Goal: Information Seeking & Learning: Find specific page/section

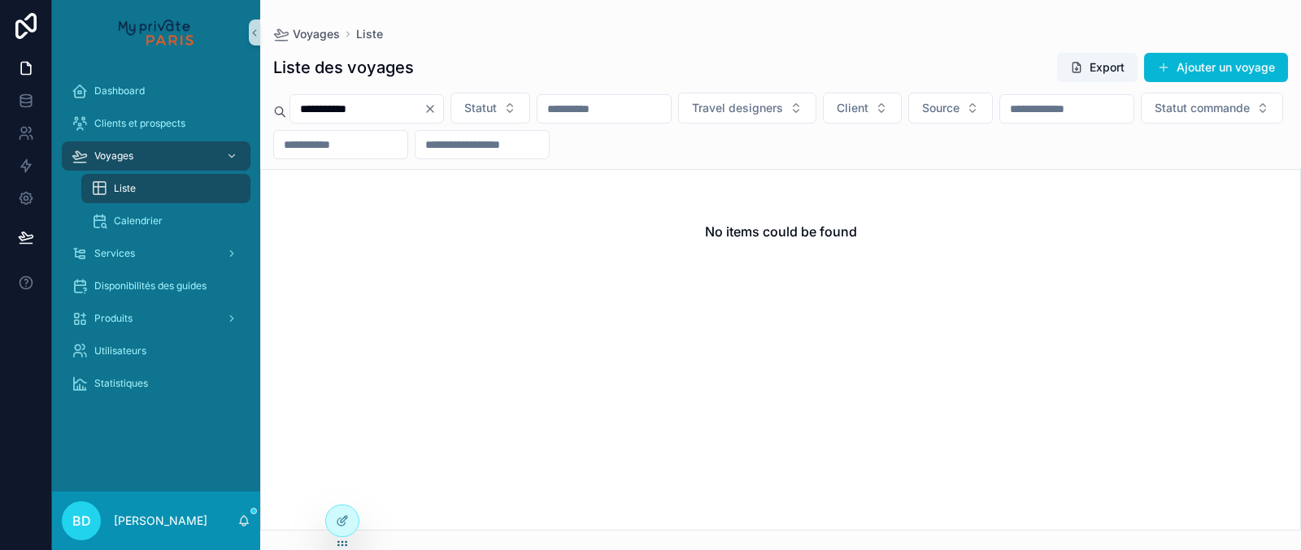
drag, startPoint x: 411, startPoint y: 106, endPoint x: 290, endPoint y: 102, distance: 120.3
click at [290, 102] on input "**********" at bounding box center [356, 109] width 133 height 23
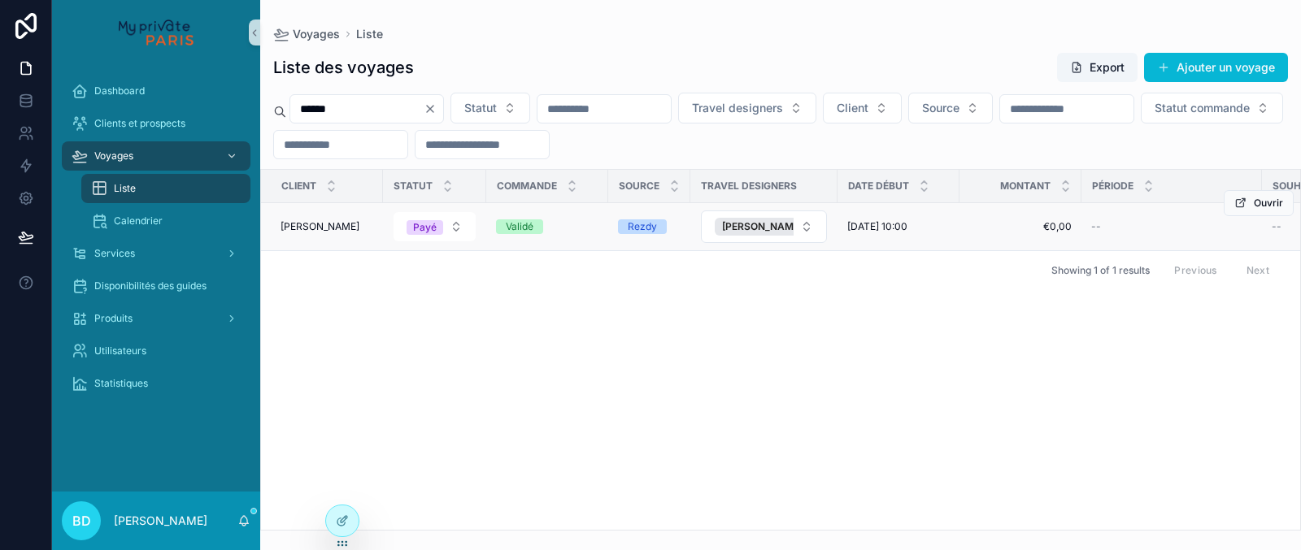
type input "******"
click at [319, 225] on span "[PERSON_NAME]" at bounding box center [319, 226] width 79 height 13
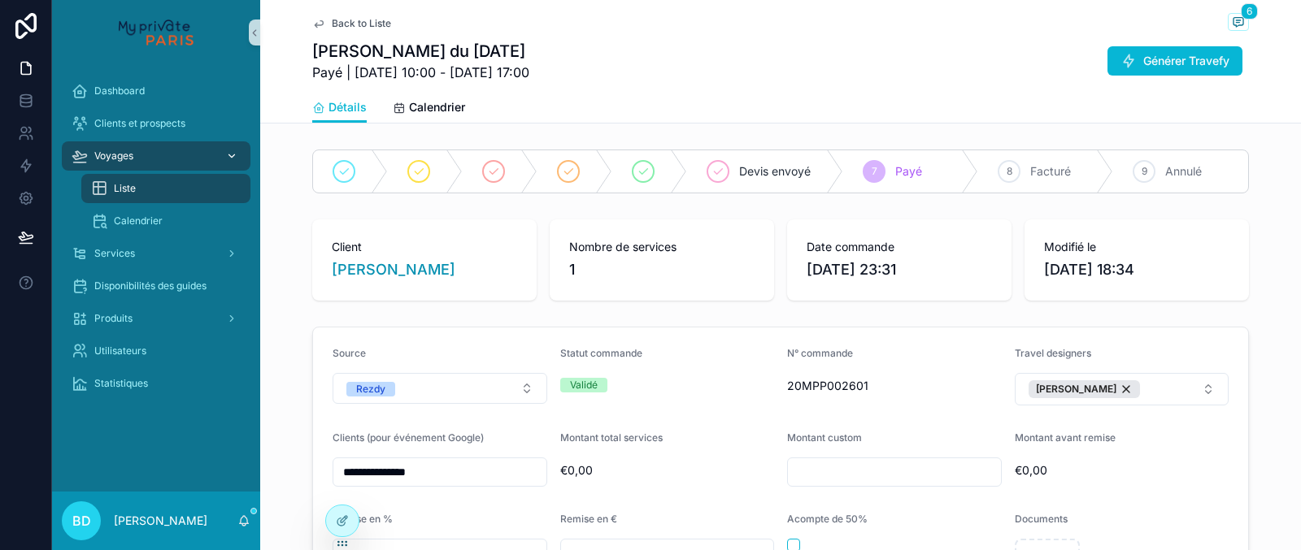
click at [137, 153] on div "Voyages" at bounding box center [156, 156] width 169 height 26
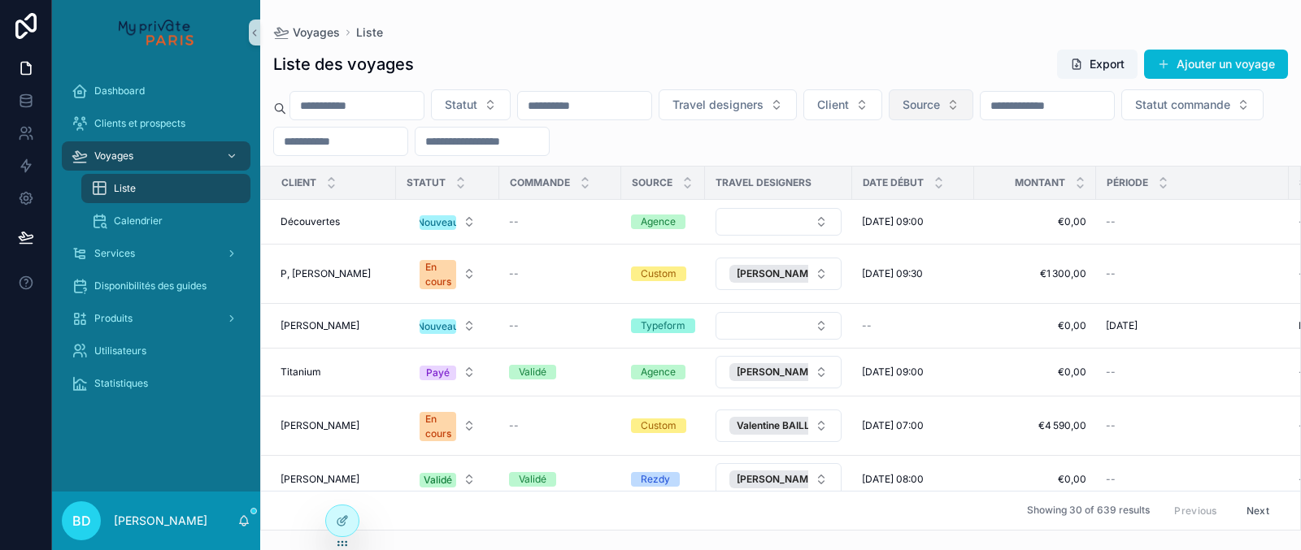
click at [940, 102] on span "Source" at bounding box center [920, 105] width 37 height 16
click at [923, 168] on div "Rezdy" at bounding box center [972, 171] width 195 height 26
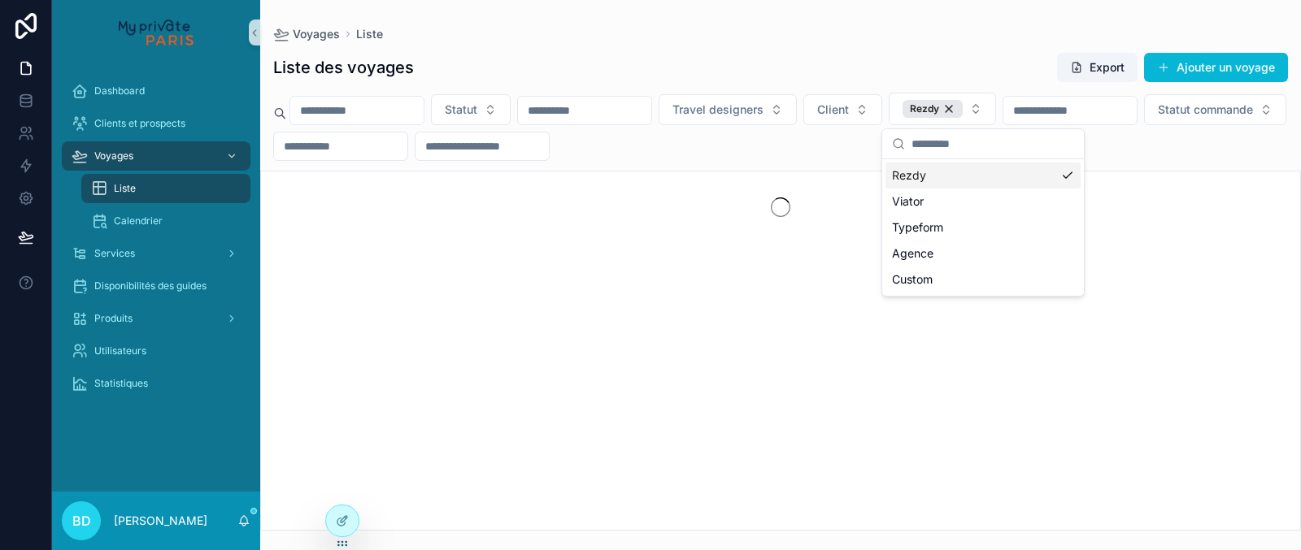
click at [847, 137] on div "Statut Travel designers Client Rezdy Statut commande" at bounding box center [780, 127] width 1040 height 68
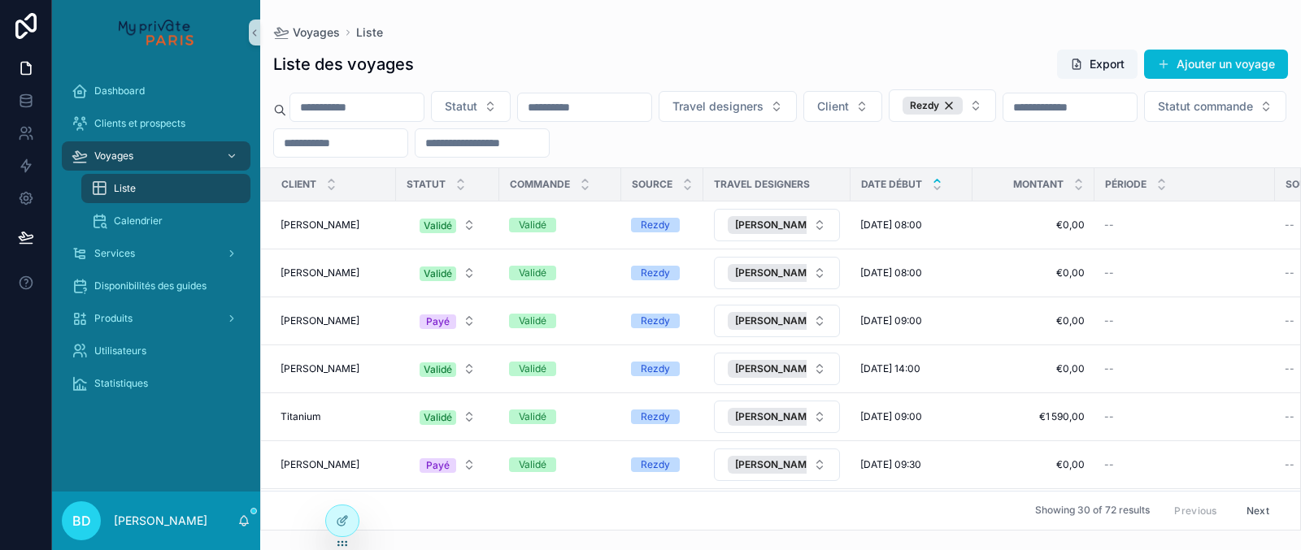
click at [938, 187] on div "scrollable content" at bounding box center [937, 185] width 11 height 18
click at [936, 181] on icon "scrollable content" at bounding box center [937, 181] width 6 height 2
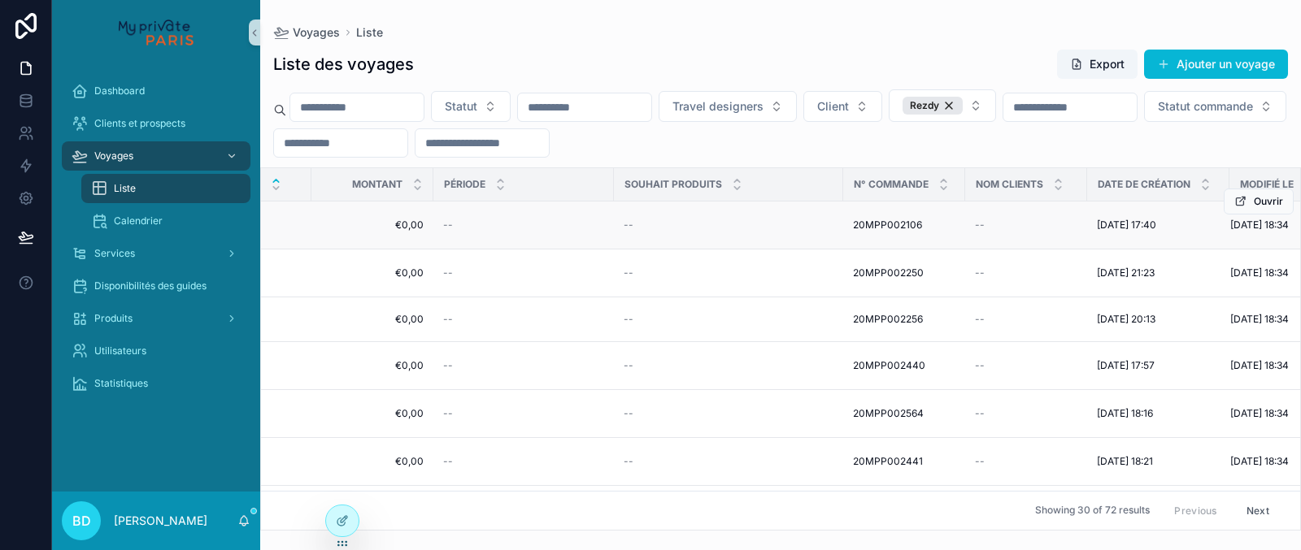
scroll to position [0, 714]
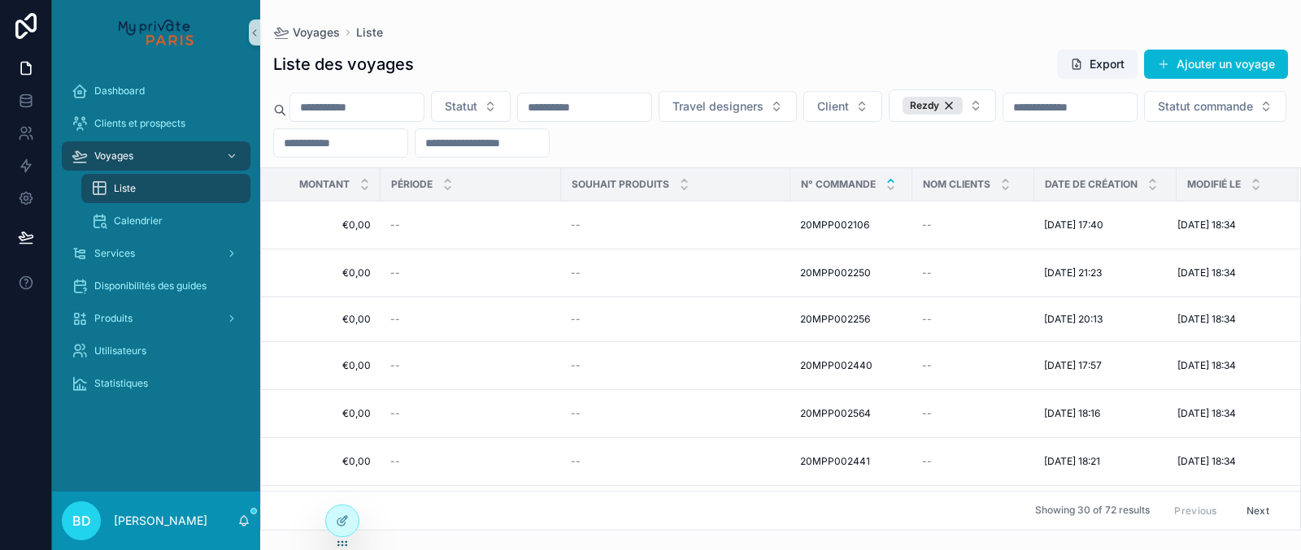
click at [890, 182] on icon "scrollable content" at bounding box center [890, 181] width 11 height 11
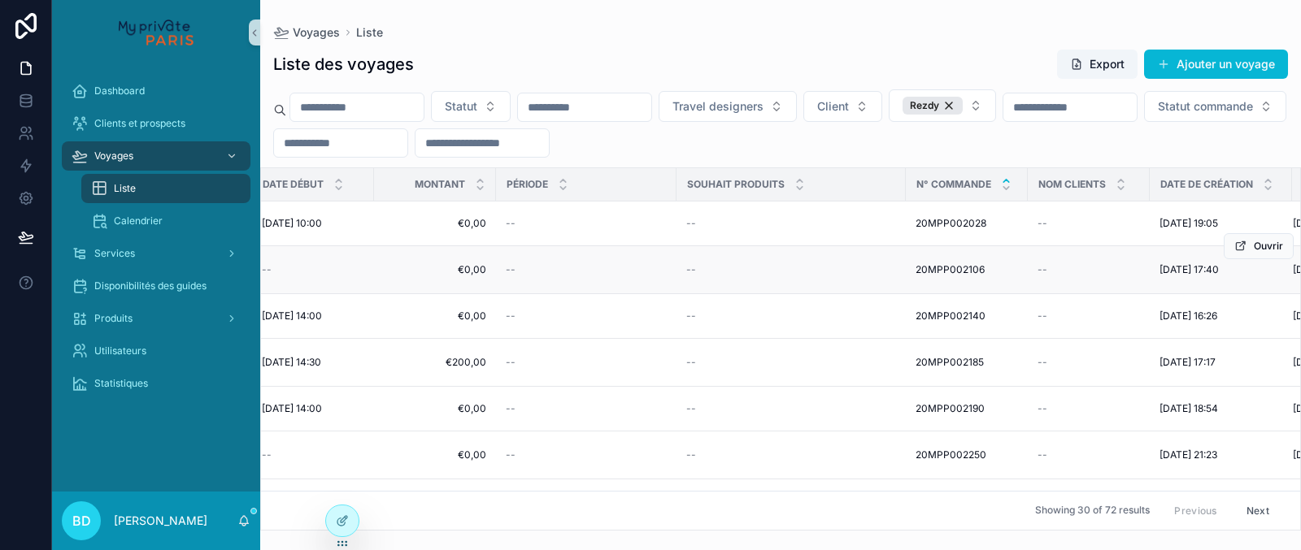
scroll to position [0, 714]
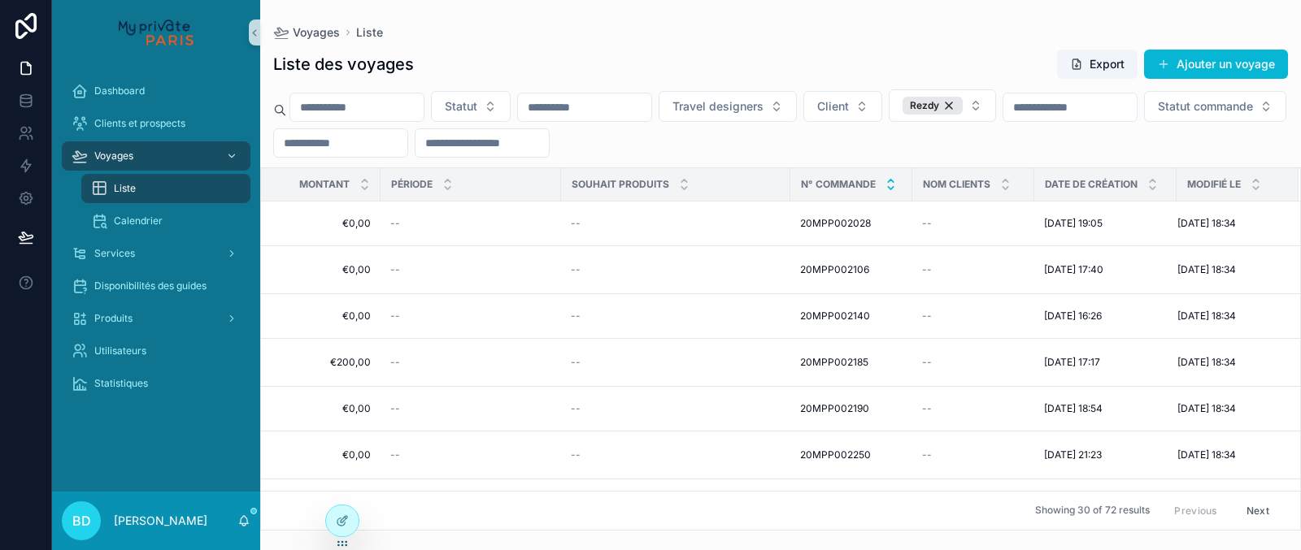
click at [889, 189] on icon "scrollable content" at bounding box center [891, 188] width 6 height 2
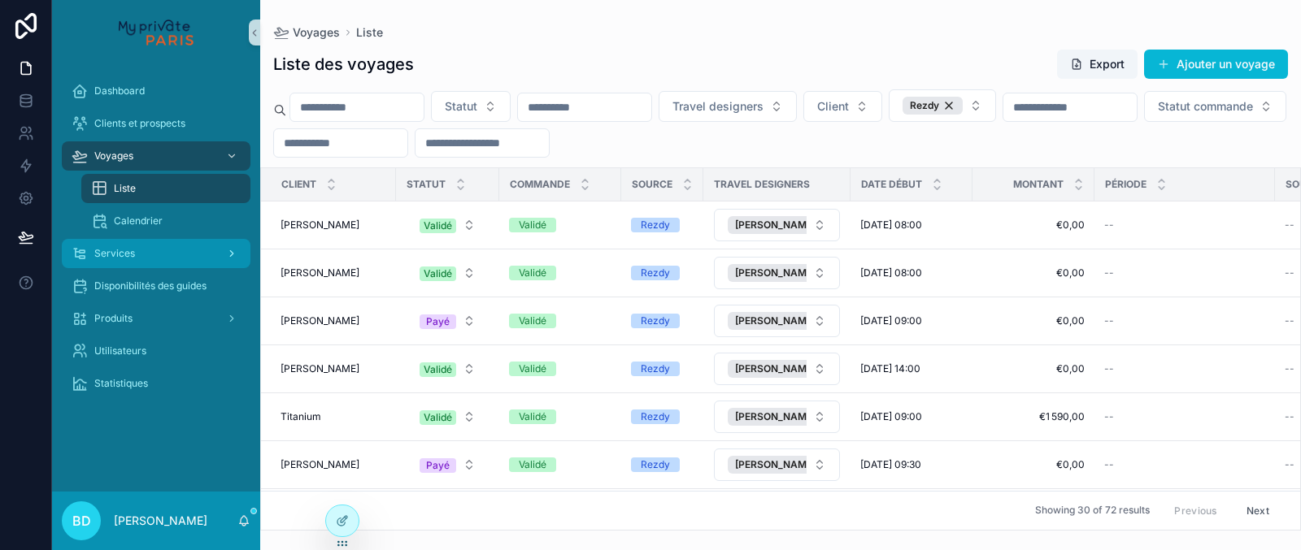
click at [178, 247] on div "Services" at bounding box center [156, 254] width 169 height 26
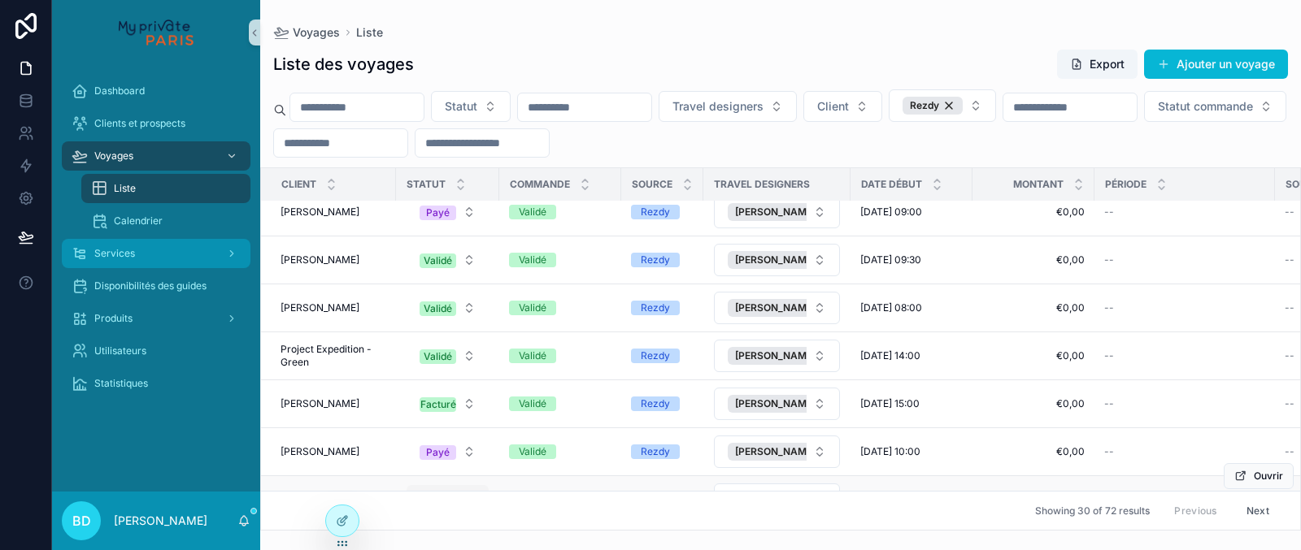
scroll to position [1196, 0]
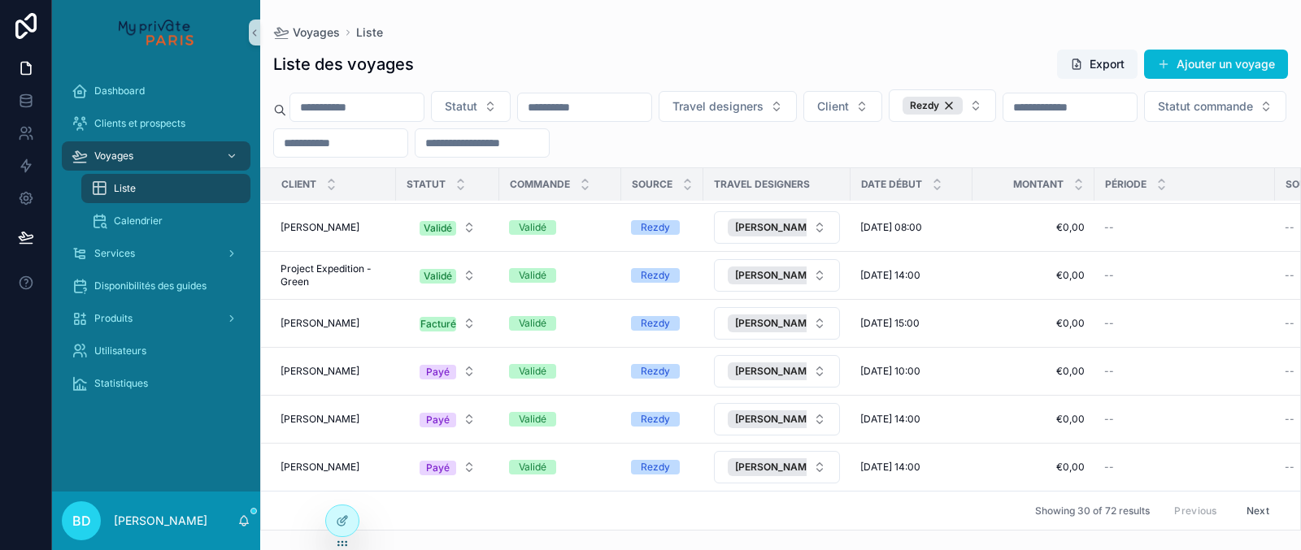
click at [1252, 510] on button "Next" at bounding box center [1258, 510] width 46 height 25
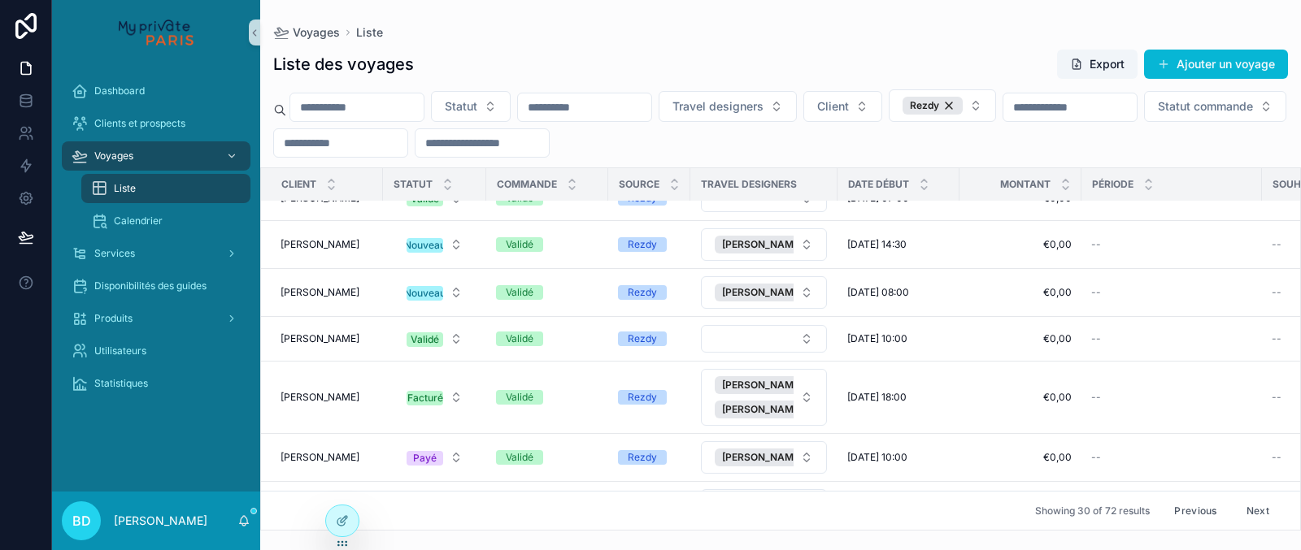
scroll to position [1139, 0]
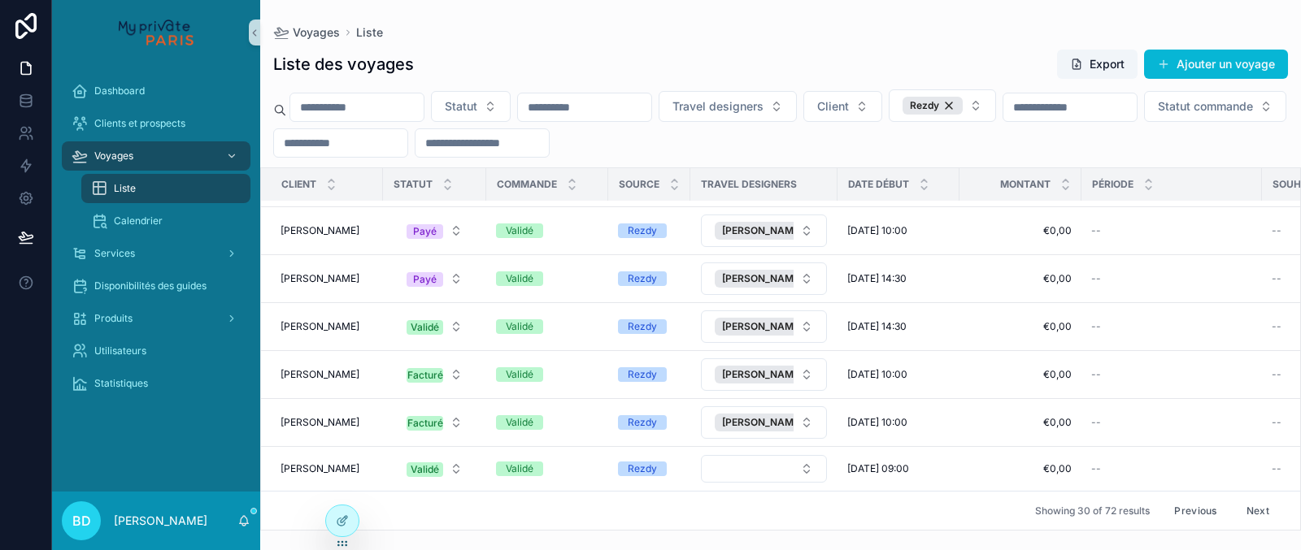
click at [1253, 515] on button "Next" at bounding box center [1258, 510] width 46 height 25
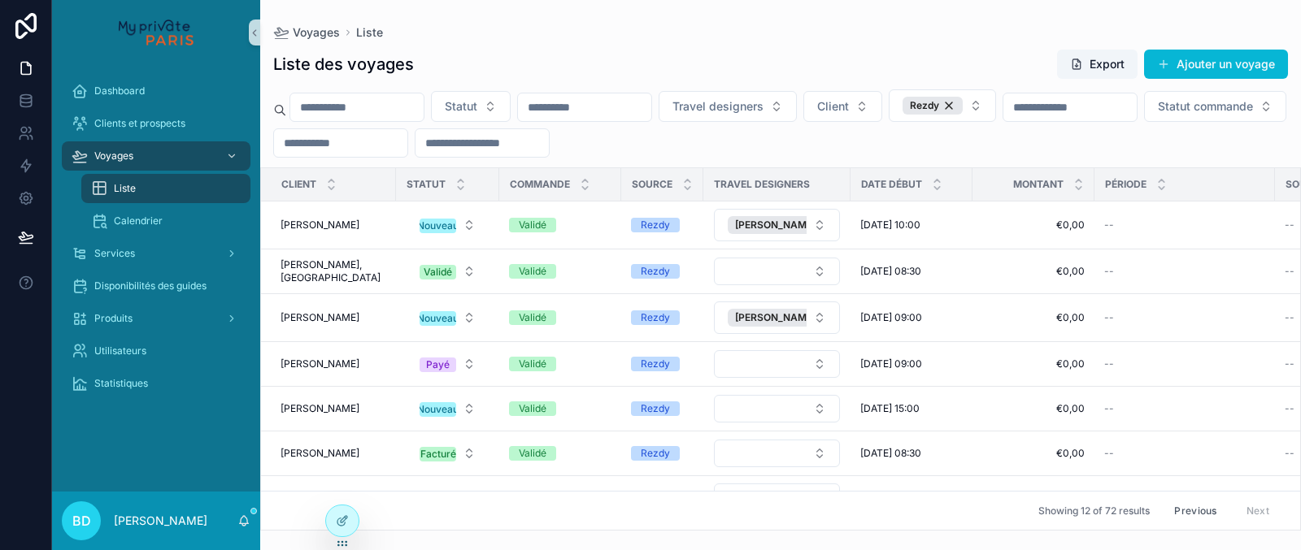
scroll to position [264, 0]
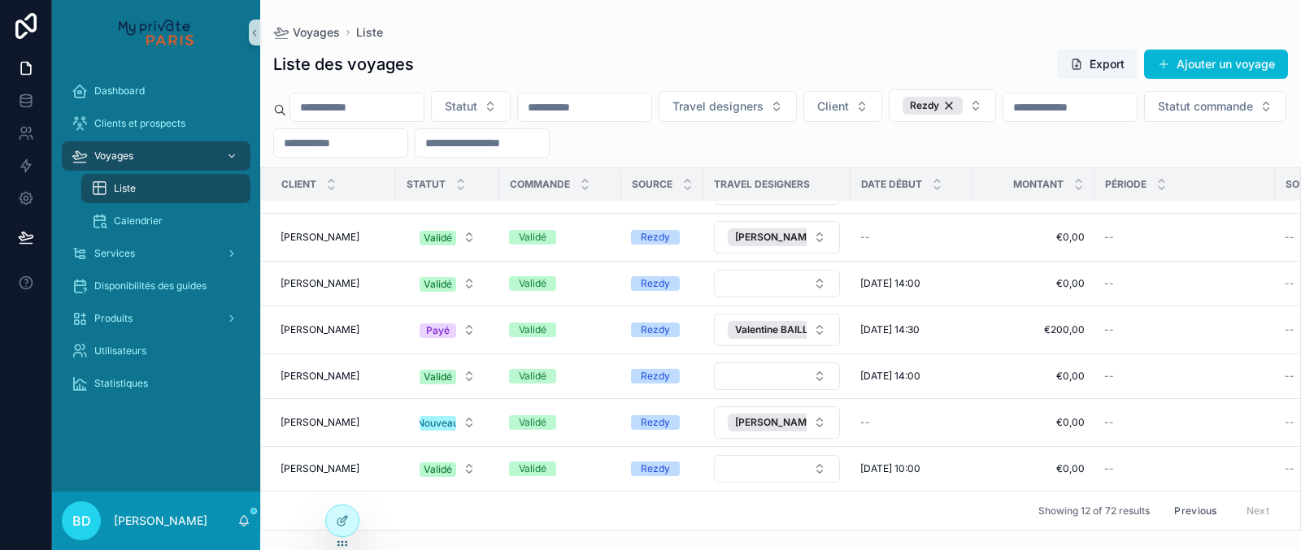
click at [1185, 510] on button "Previous" at bounding box center [1194, 510] width 65 height 25
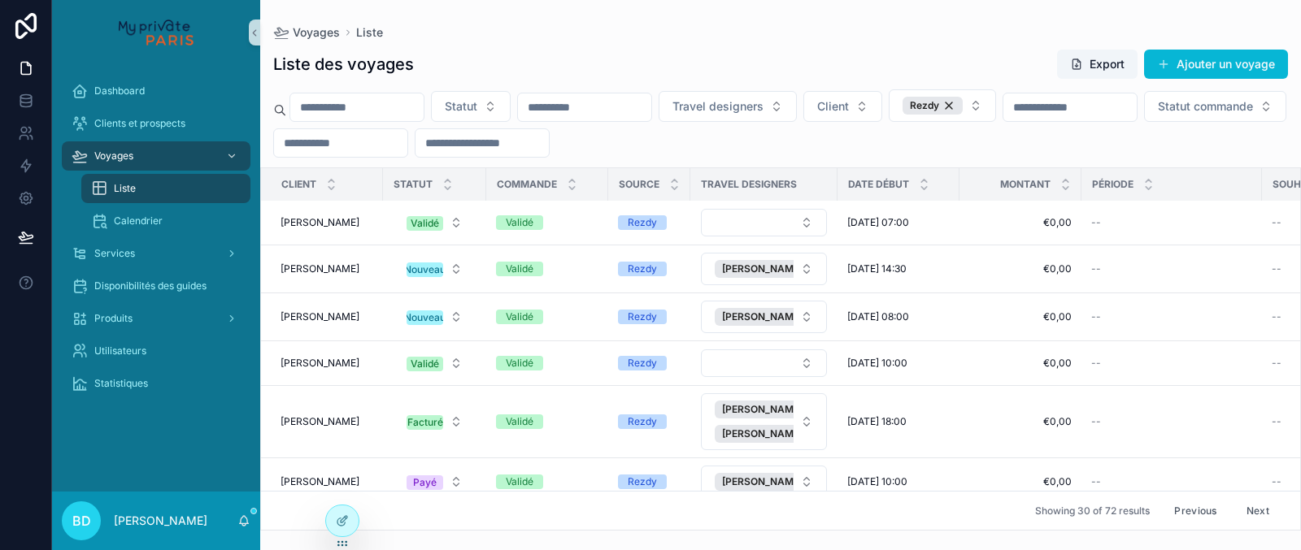
scroll to position [926, 0]
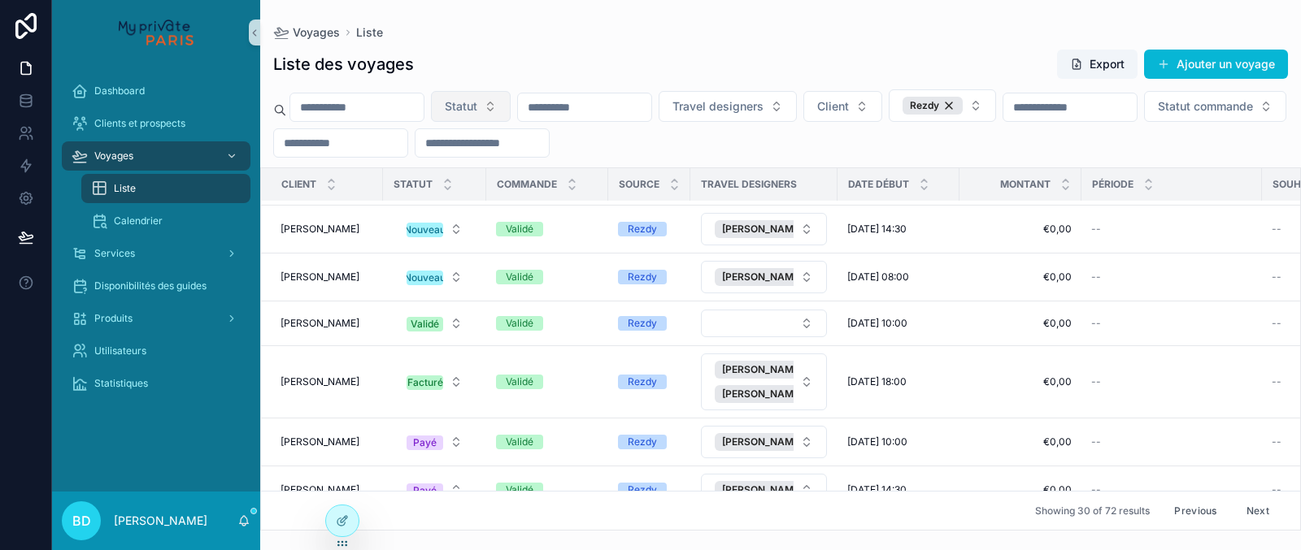
click at [477, 111] on span "Statut" at bounding box center [461, 106] width 33 height 16
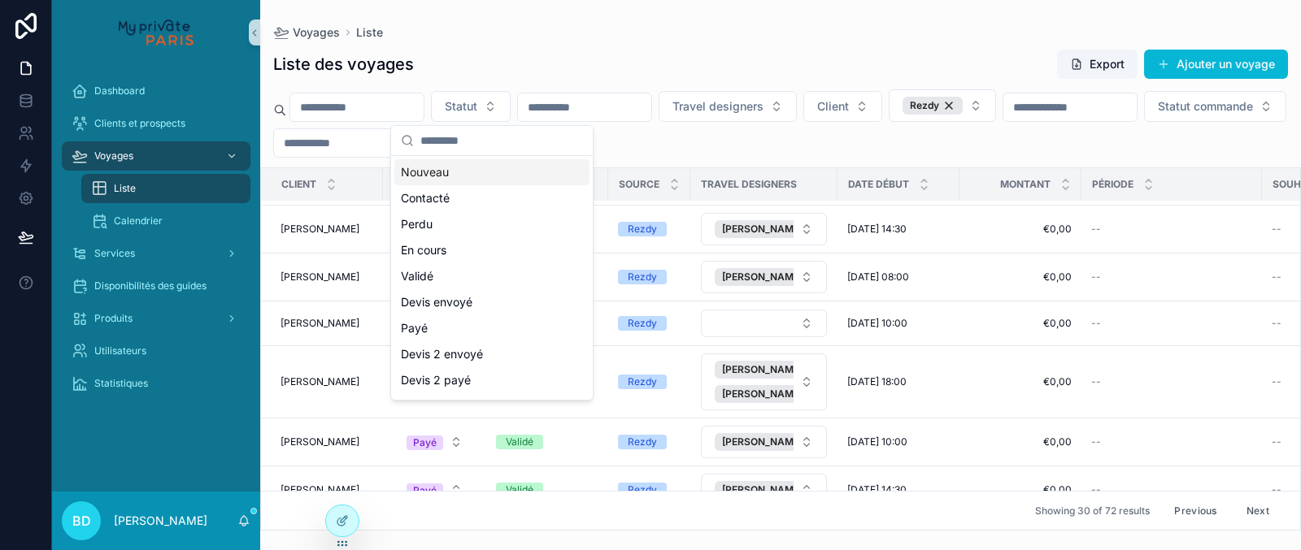
click at [462, 178] on div "Nouveau" at bounding box center [491, 172] width 195 height 26
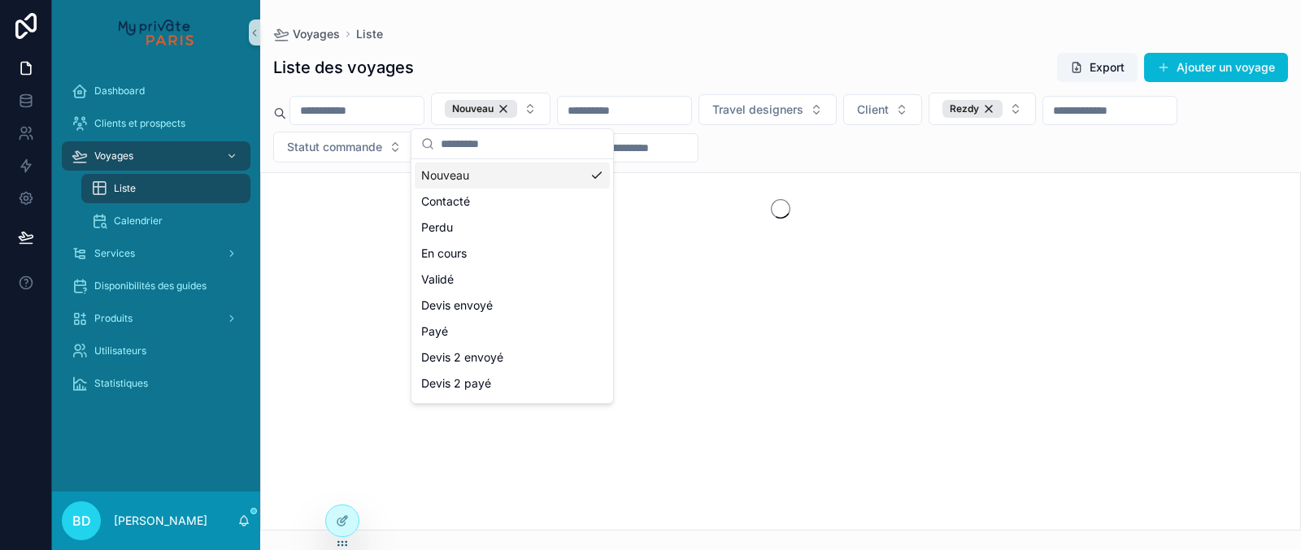
click at [693, 42] on div "Liste des voyages Export Ajouter un voyage Nouveau Travel designers Client Rezd…" at bounding box center [780, 286] width 1040 height 489
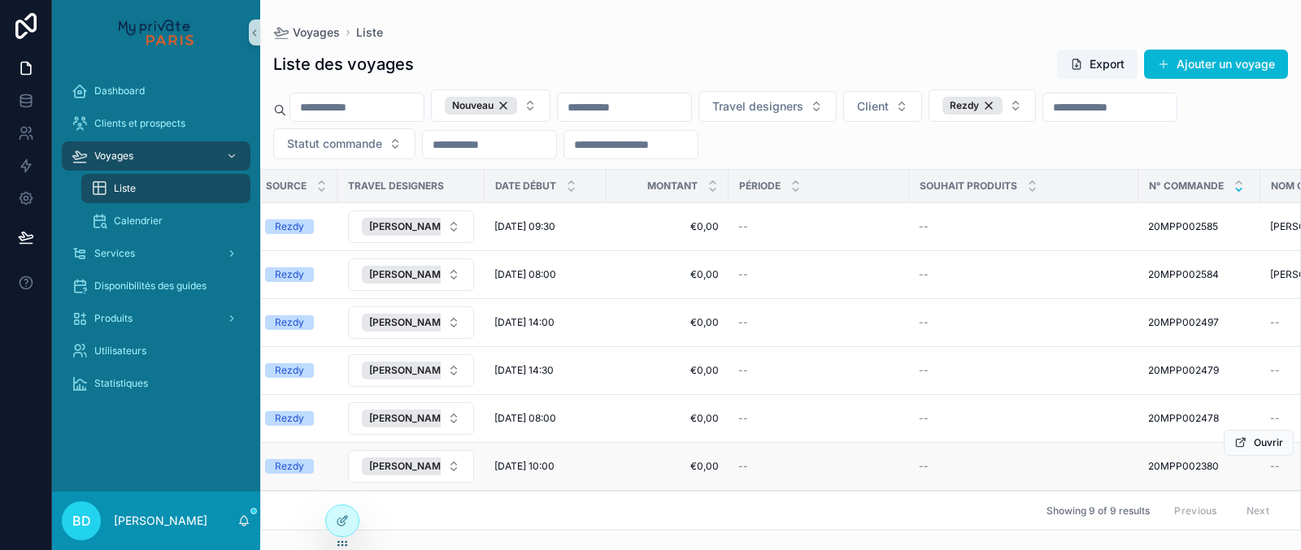
scroll to position [0, 701]
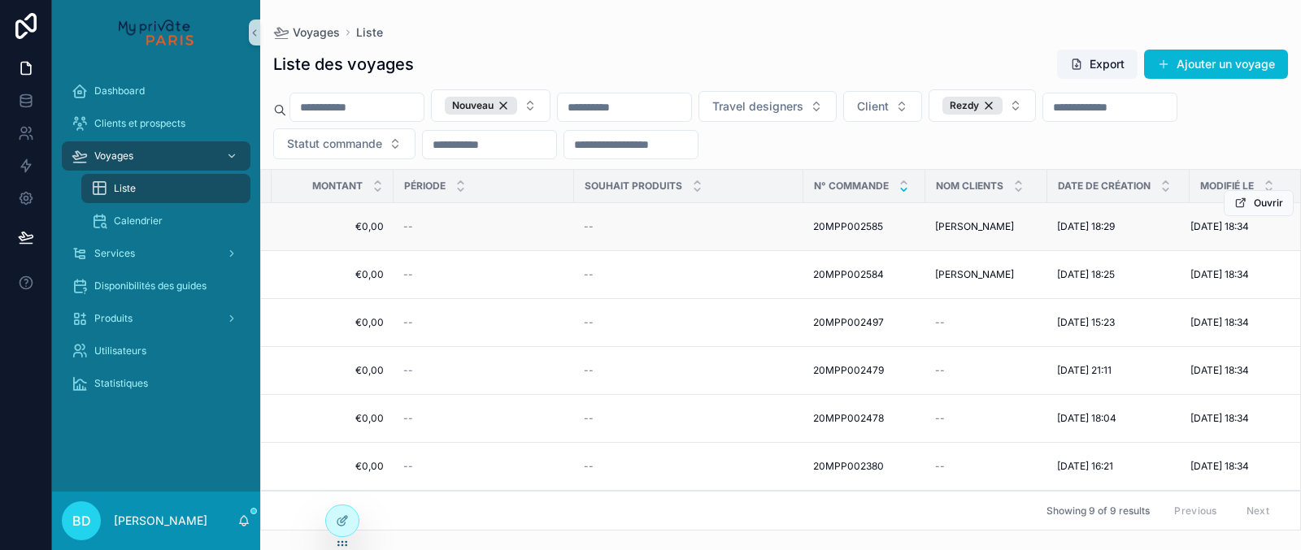
click at [858, 223] on span "20MPP002585" at bounding box center [848, 226] width 70 height 13
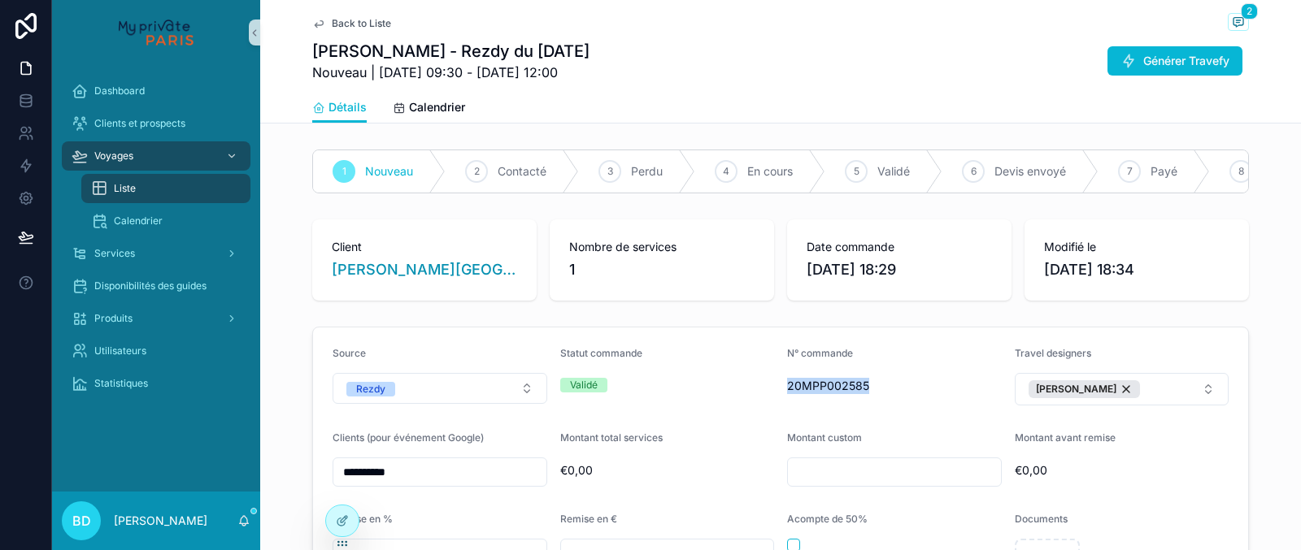
drag, startPoint x: 787, startPoint y: 386, endPoint x: 865, endPoint y: 388, distance: 78.1
click at [865, 388] on span "20MPP002585" at bounding box center [894, 386] width 215 height 16
copy span "20MPP002585"
click at [330, 23] on link "Back to Liste" at bounding box center [351, 23] width 79 height 13
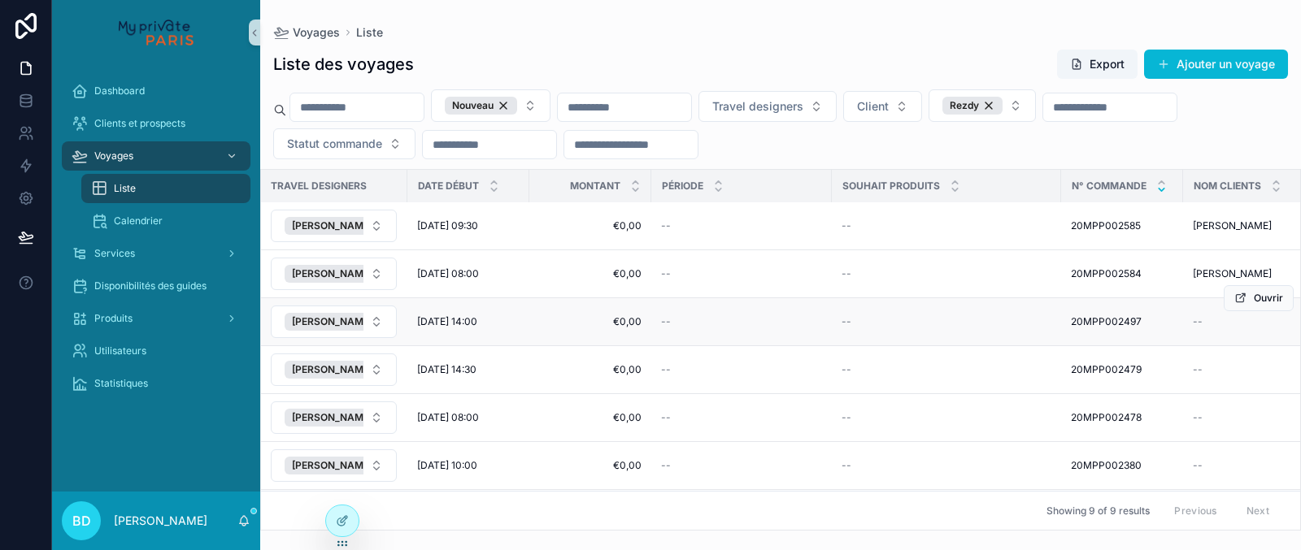
scroll to position [60, 443]
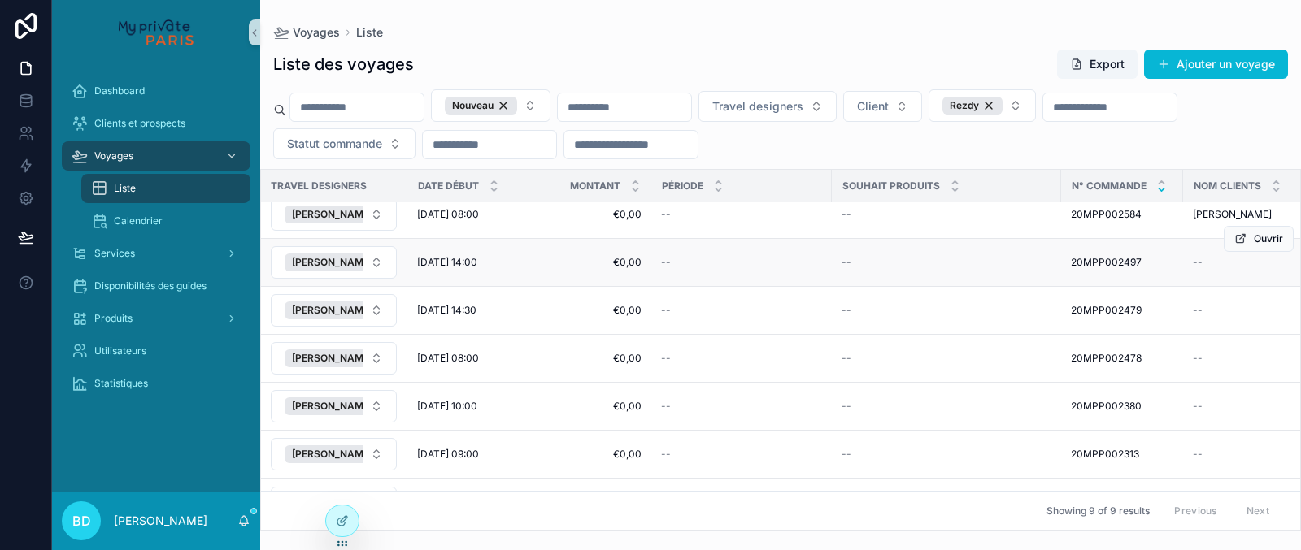
click at [1088, 266] on span "20MPP002497" at bounding box center [1106, 262] width 71 height 13
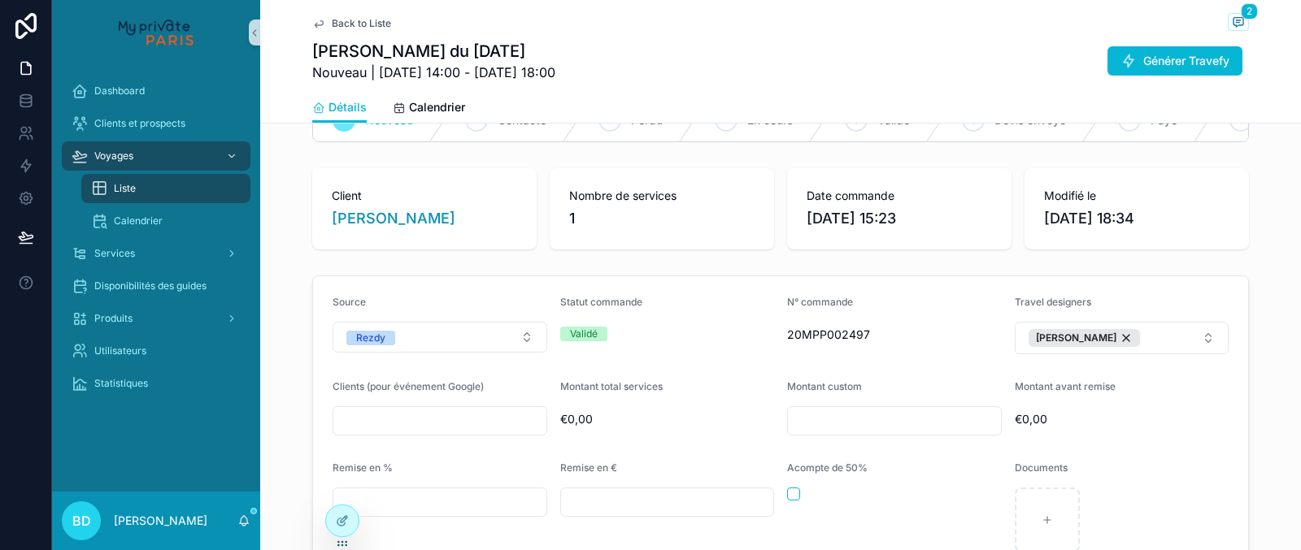
scroll to position [71, 0]
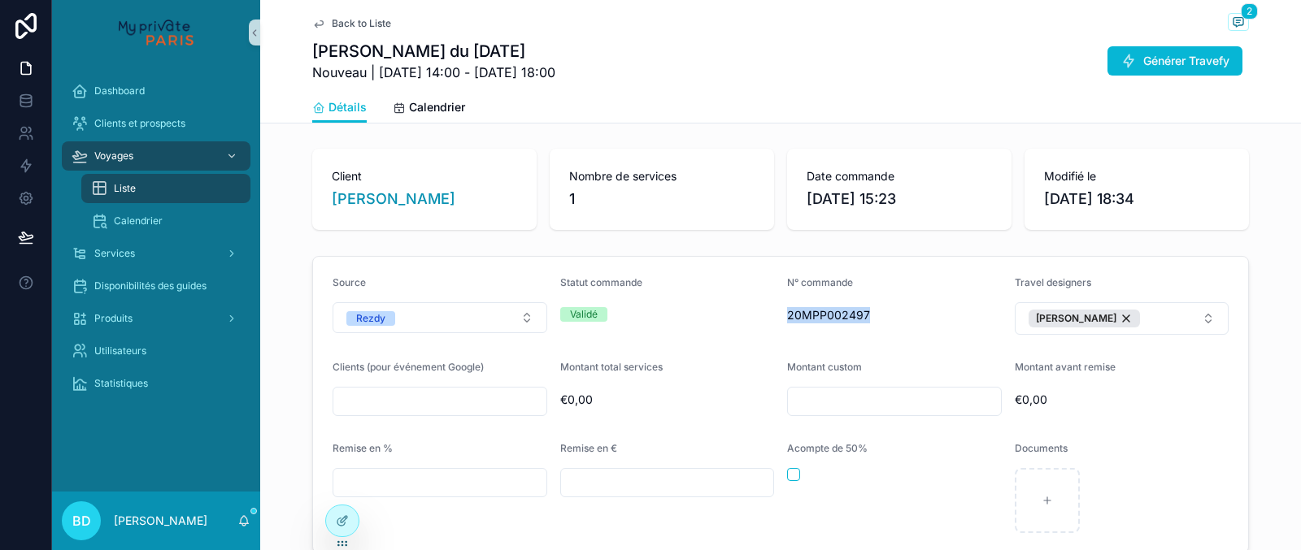
drag, startPoint x: 784, startPoint y: 315, endPoint x: 875, endPoint y: 315, distance: 90.2
click at [875, 315] on form "Source Rezdy Statut commande Validé N° commande 20MPP002497 Travel designers [P…" at bounding box center [780, 405] width 935 height 296
copy span "20MPP002497"
click at [343, 107] on span "Détails" at bounding box center [347, 107] width 38 height 16
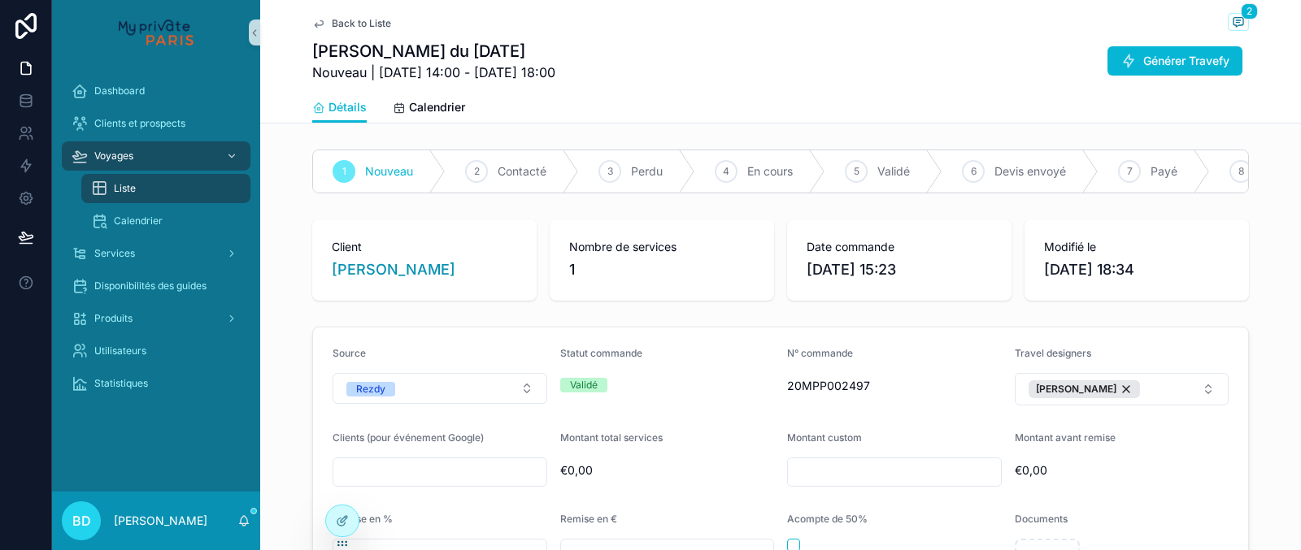
click at [344, 6] on div "Back to Liste 2 [PERSON_NAME] du [DATE] Nouveau | [DATE] 14:00 - [DATE] 18:00 G…" at bounding box center [780, 46] width 936 height 92
click at [344, 21] on span "Back to Liste" at bounding box center [361, 23] width 59 height 13
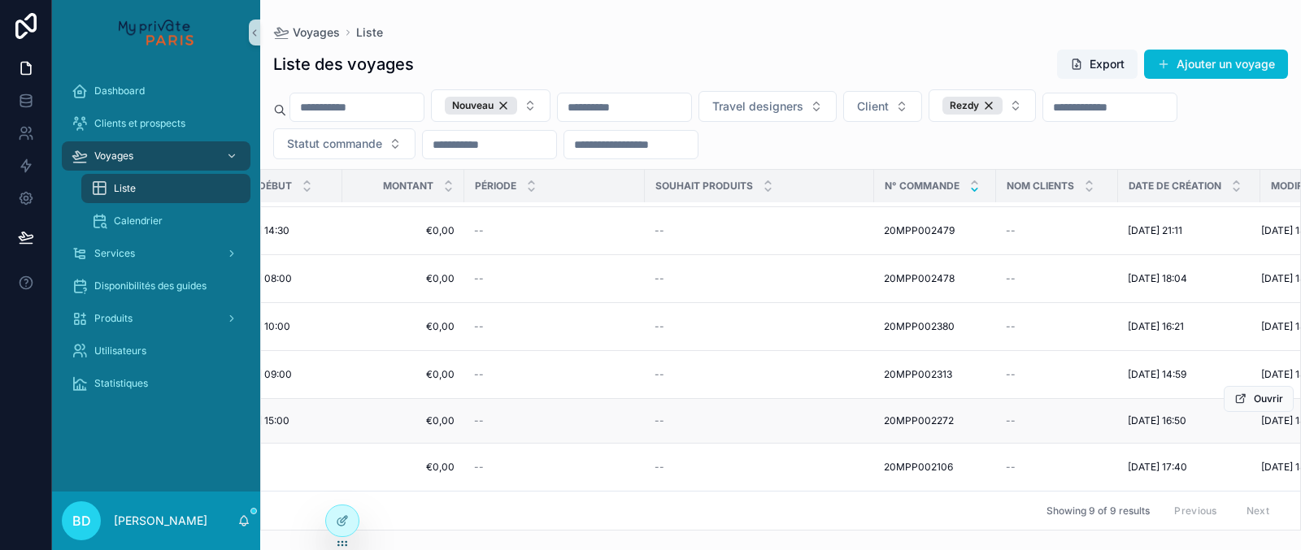
scroll to position [140, 699]
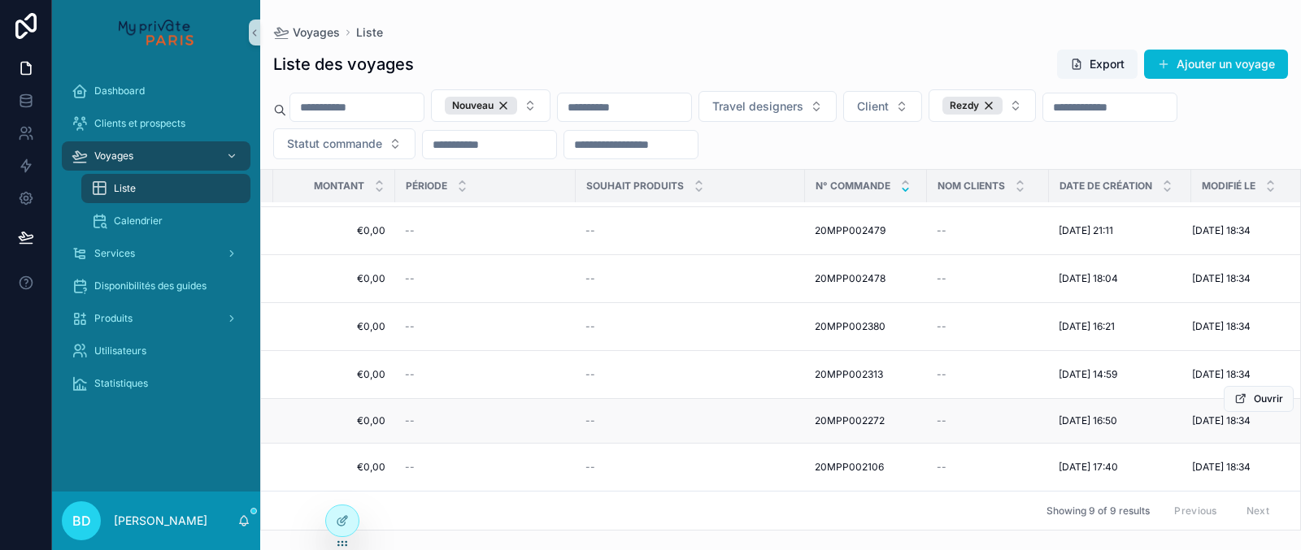
drag, startPoint x: 900, startPoint y: 422, endPoint x: 821, endPoint y: 419, distance: 78.9
click at [828, 420] on span "20MPP002272" at bounding box center [849, 421] width 70 height 13
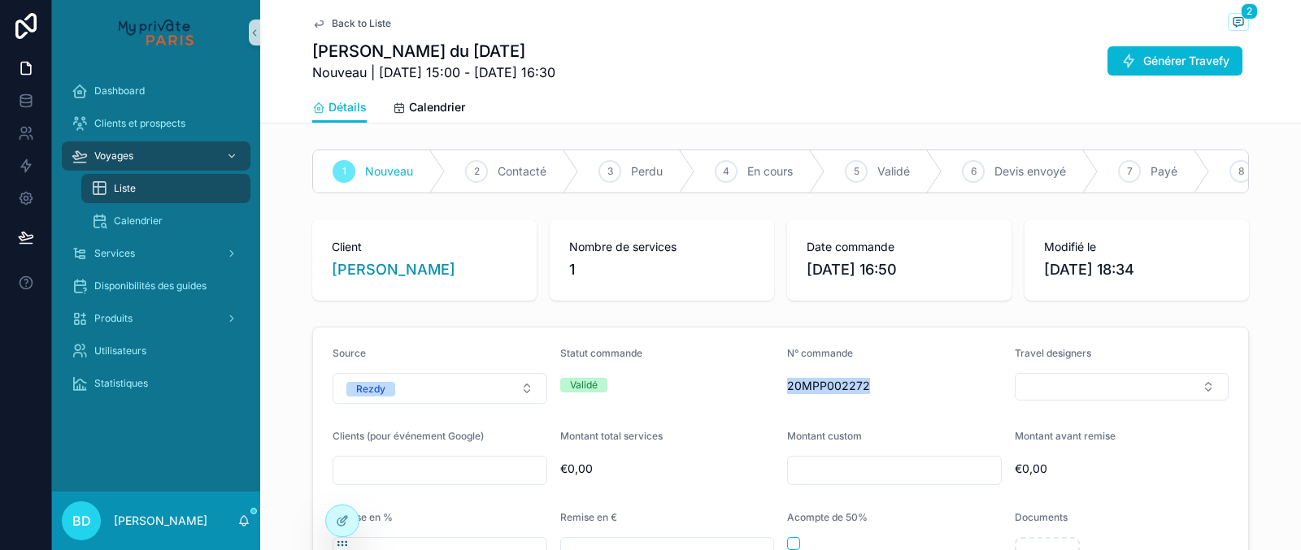
drag, startPoint x: 788, startPoint y: 386, endPoint x: 871, endPoint y: 386, distance: 83.7
click at [871, 386] on span "20MPP002272" at bounding box center [894, 386] width 215 height 16
copy span "20MPP002272"
click at [340, 19] on span "Back to Liste" at bounding box center [361, 23] width 59 height 13
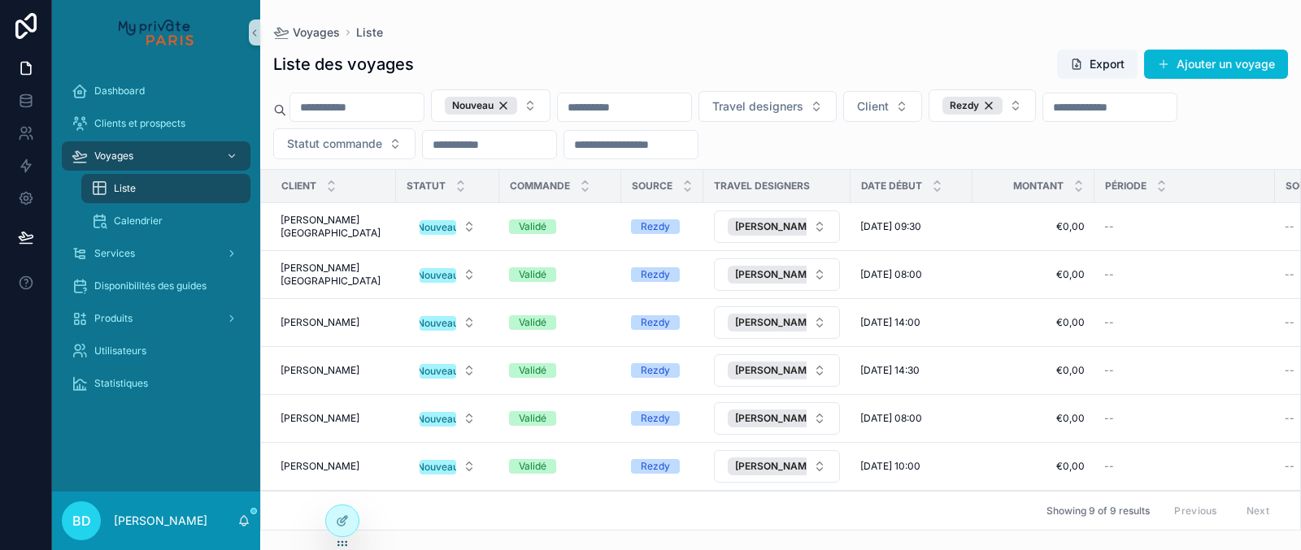
scroll to position [140, 0]
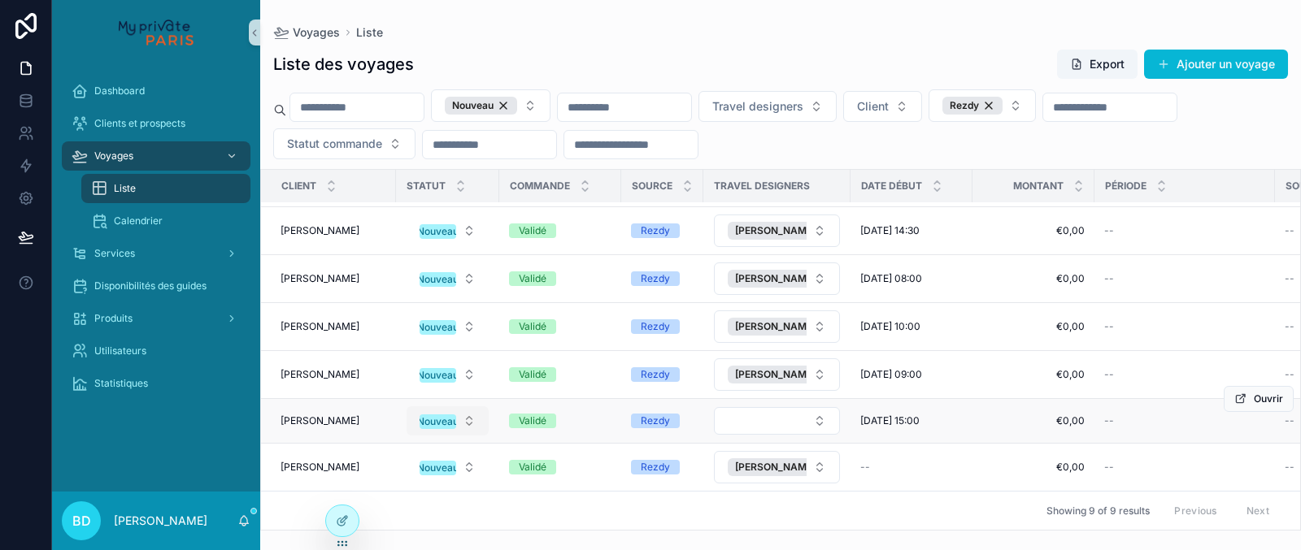
click at [445, 418] on button "Nouveau" at bounding box center [447, 420] width 82 height 29
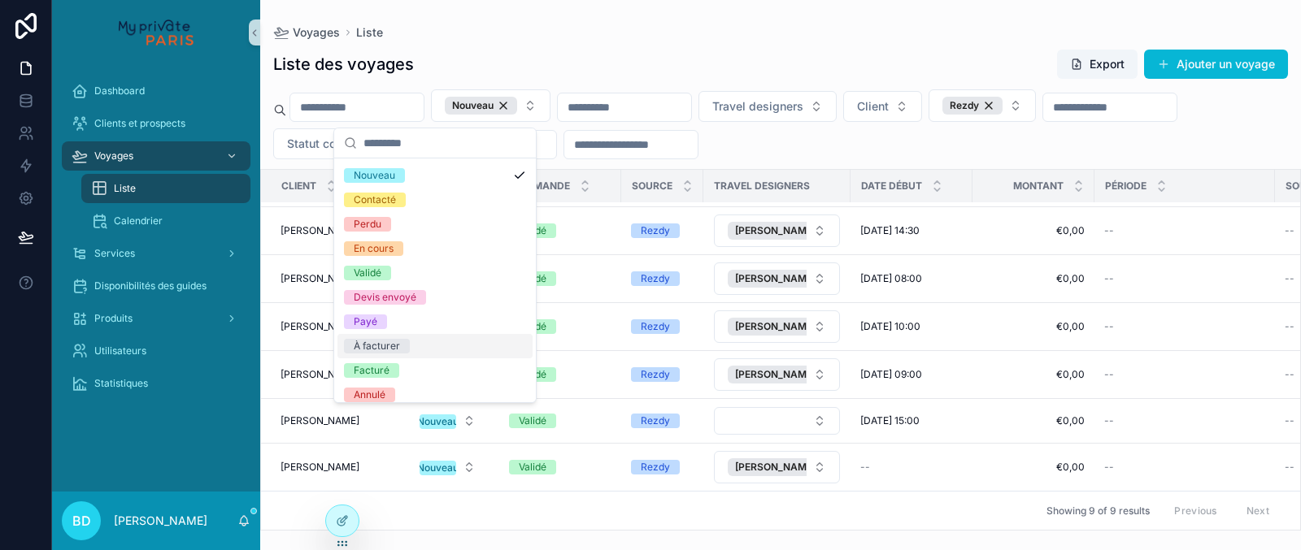
scroll to position [26, 0]
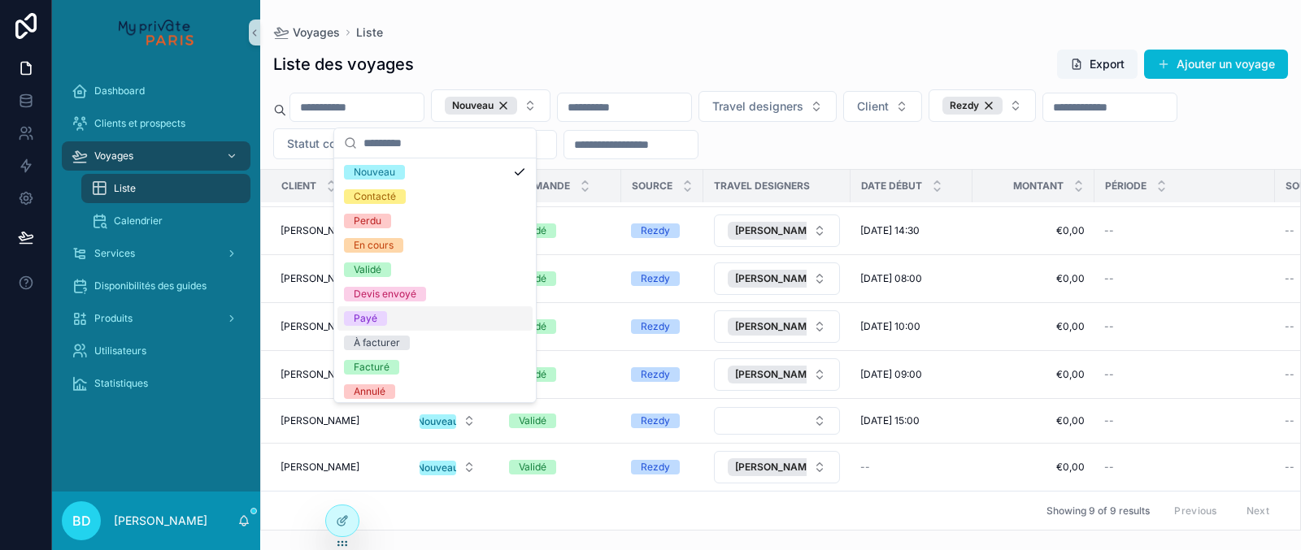
click at [427, 319] on div "Payé" at bounding box center [434, 318] width 195 height 24
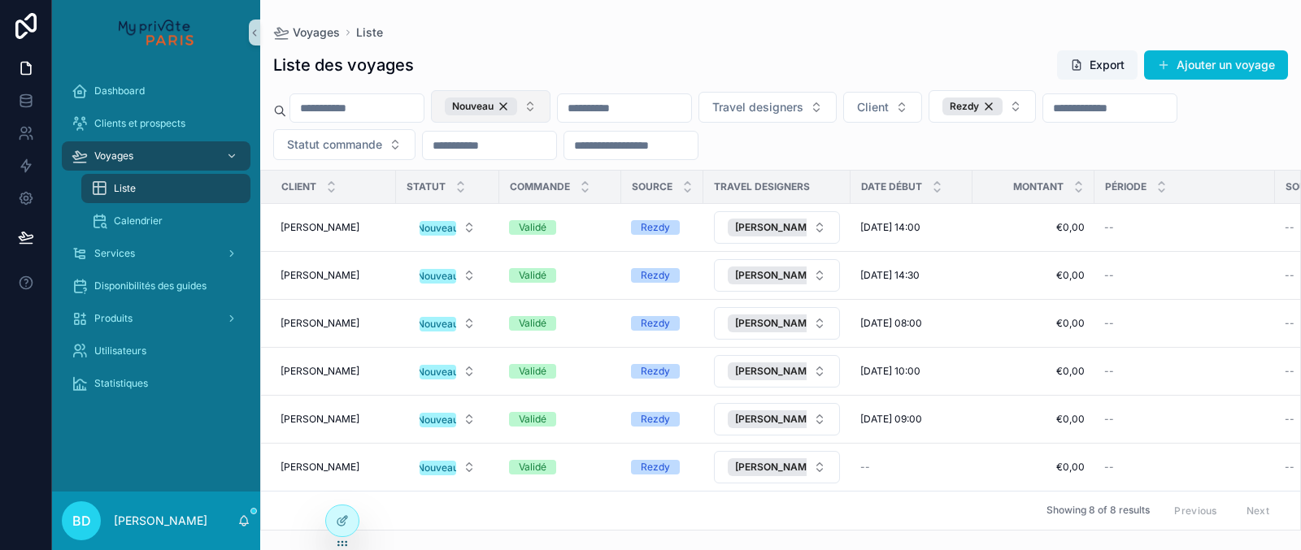
scroll to position [96, 0]
click at [549, 110] on button "Nouveau" at bounding box center [490, 106] width 119 height 33
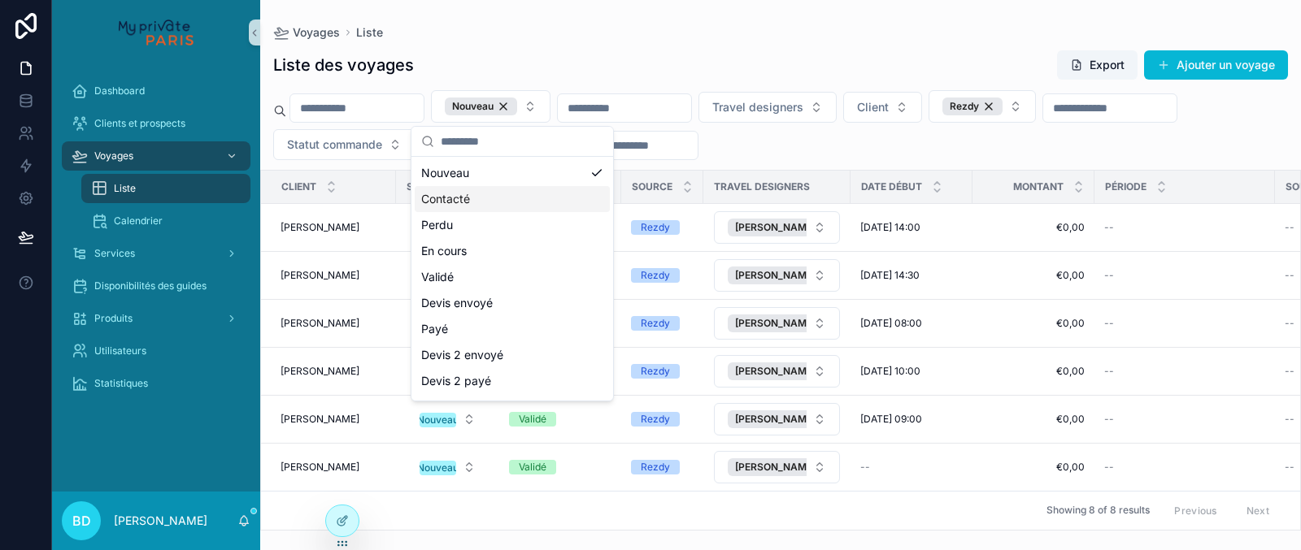
click at [504, 207] on div "Contacté" at bounding box center [512, 199] width 195 height 26
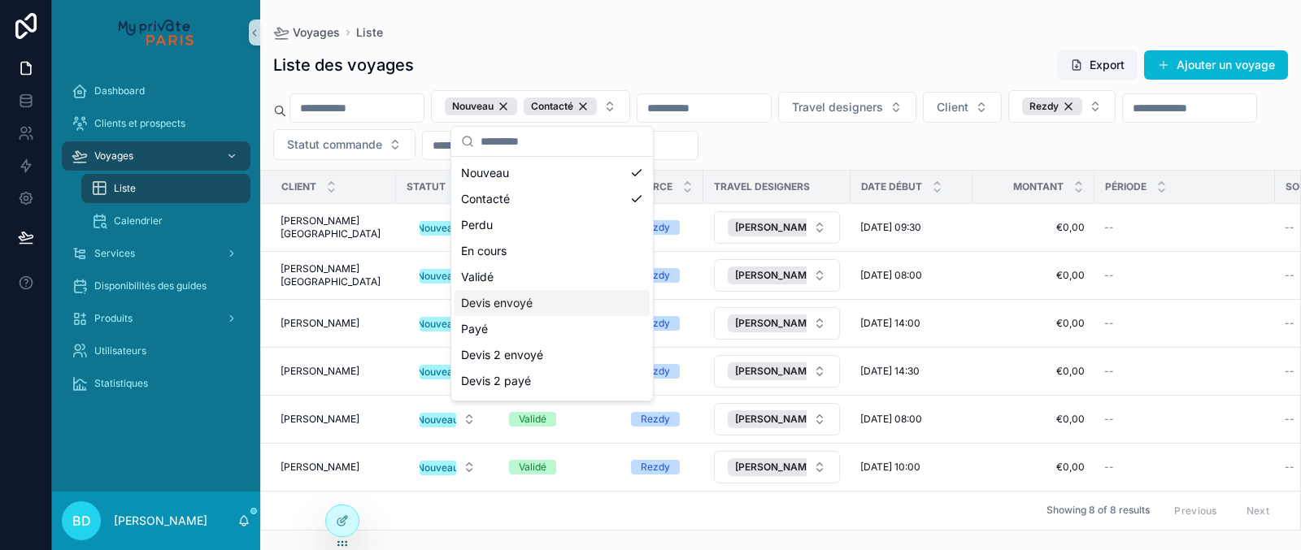
click at [553, 300] on div "Devis envoyé" at bounding box center [551, 303] width 195 height 26
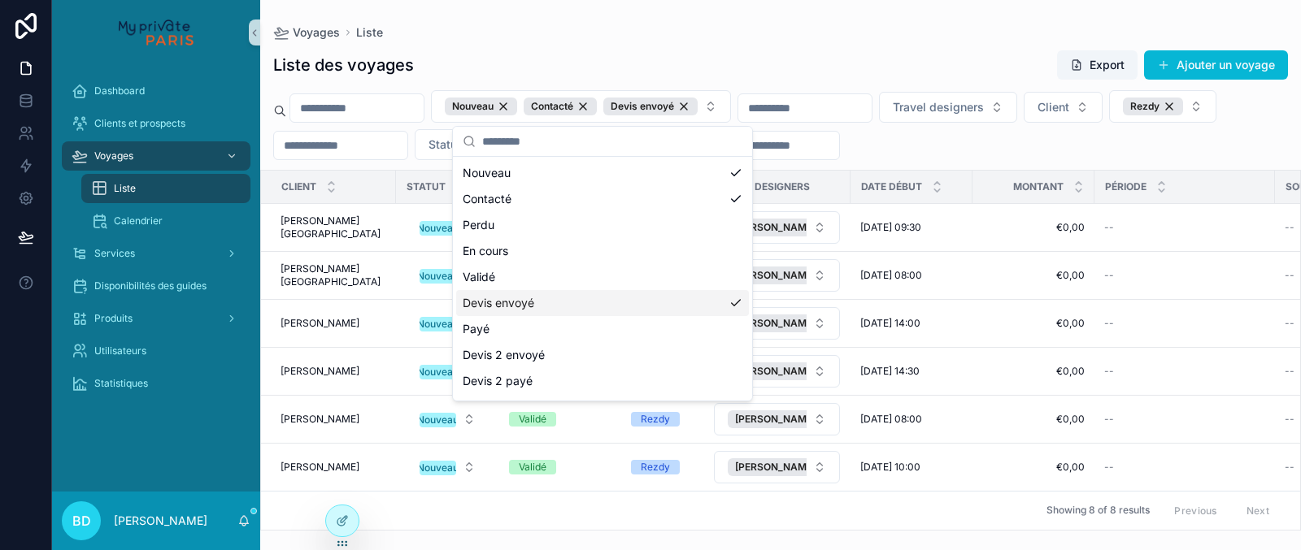
click at [570, 35] on div "Voyages Liste" at bounding box center [780, 33] width 1014 height 14
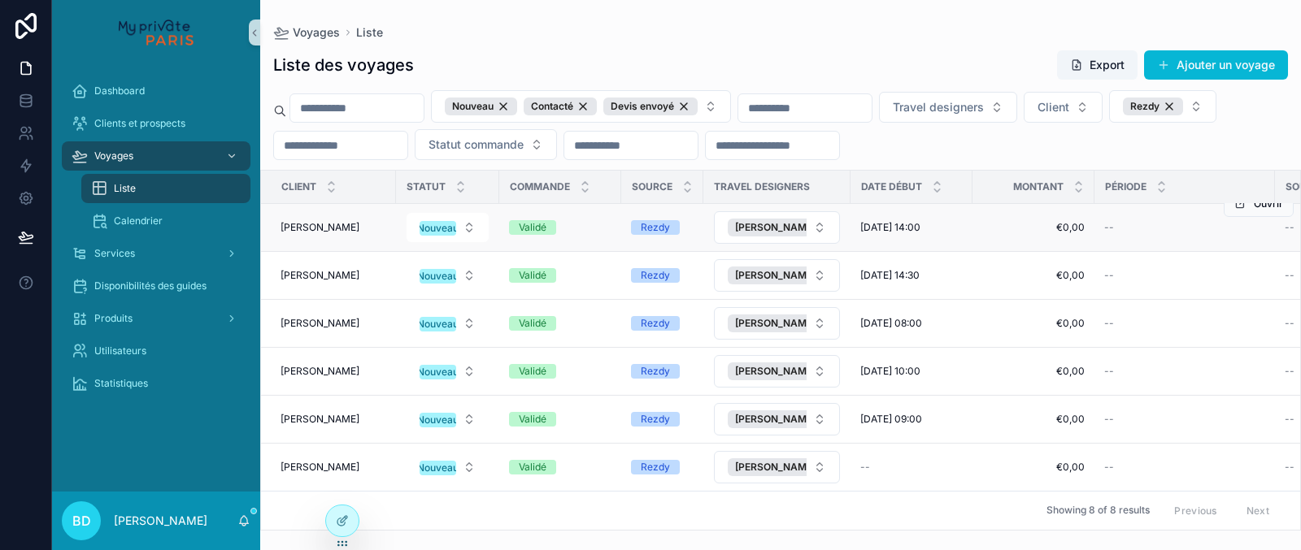
scroll to position [96, 0]
click at [517, 102] on div "Nouveau" at bounding box center [481, 107] width 72 height 18
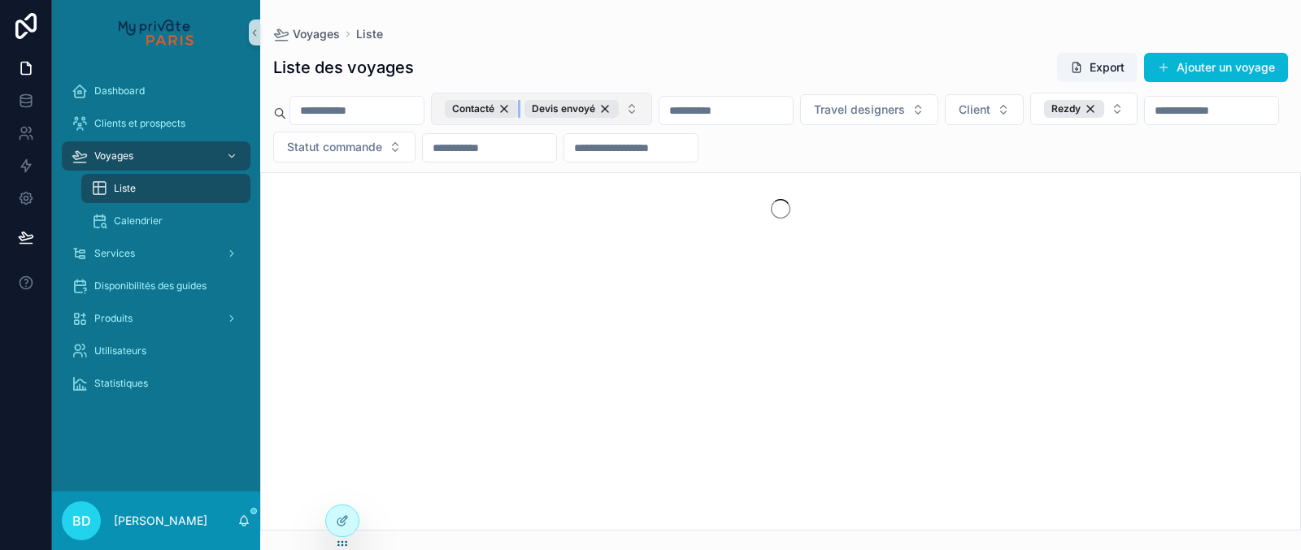
click at [518, 102] on div "Contacté" at bounding box center [481, 109] width 73 height 18
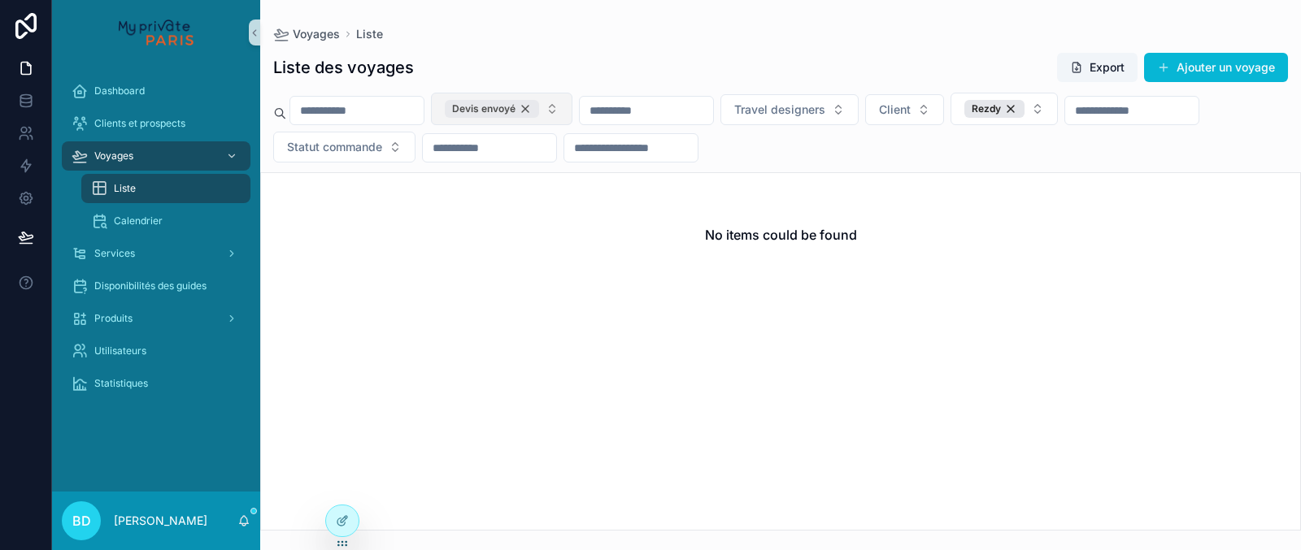
click at [539, 107] on div "Devis envoyé" at bounding box center [492, 109] width 94 height 18
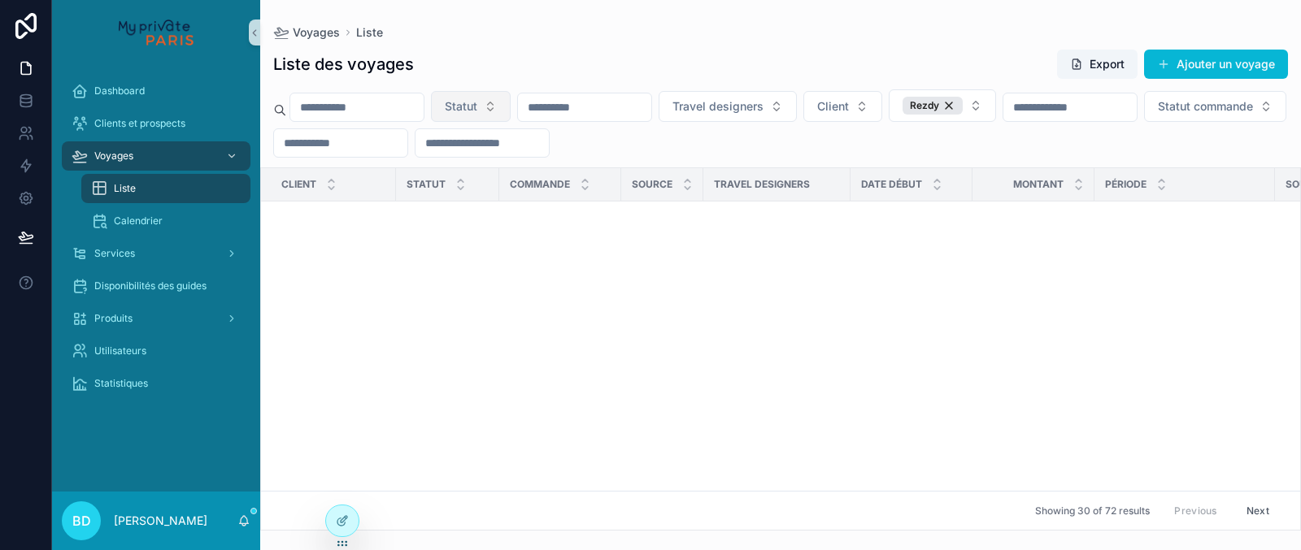
scroll to position [1196, 0]
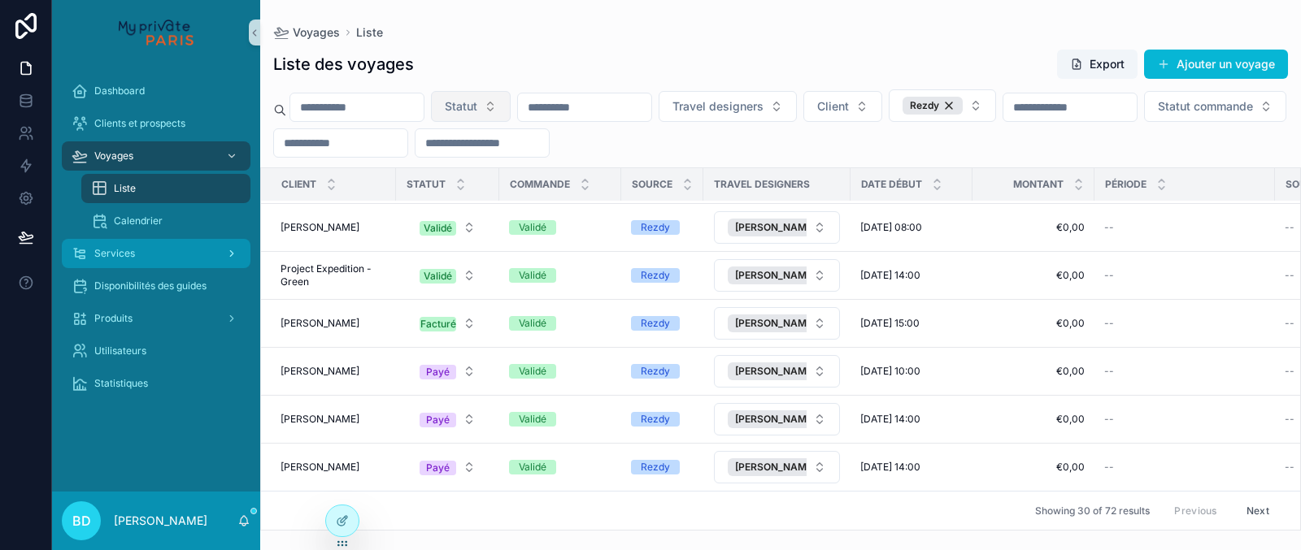
click at [132, 247] on span "Services" at bounding box center [114, 253] width 41 height 13
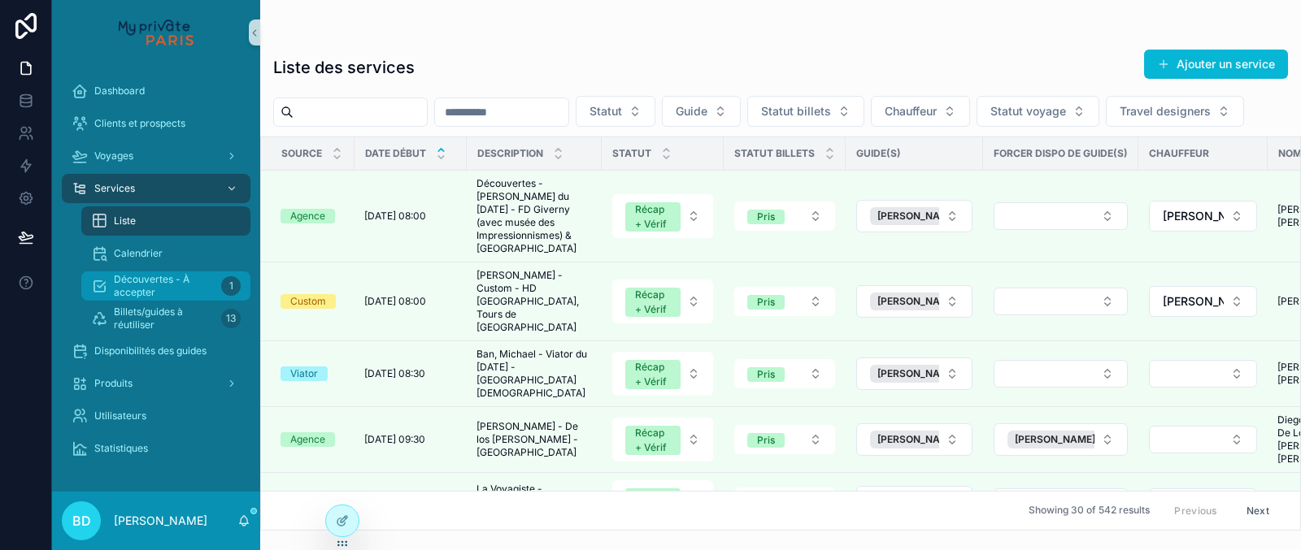
click at [175, 286] on span "Découvertes - À accepter" at bounding box center [164, 286] width 101 height 26
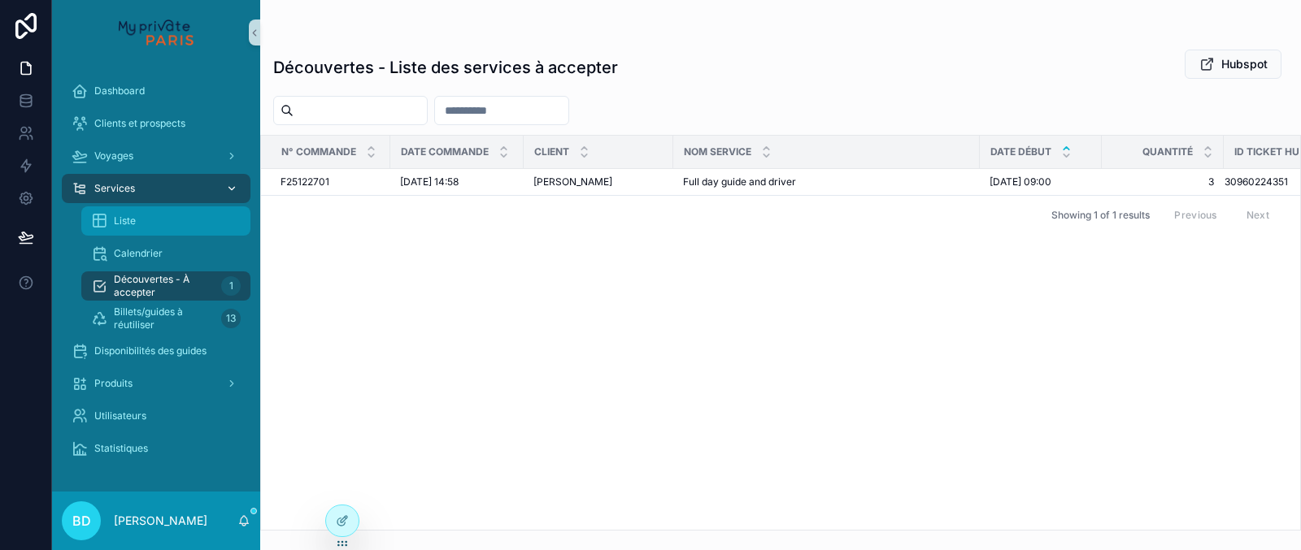
click at [141, 220] on div "Liste" at bounding box center [166, 221] width 150 height 26
click at [176, 183] on div "Services" at bounding box center [156, 189] width 169 height 26
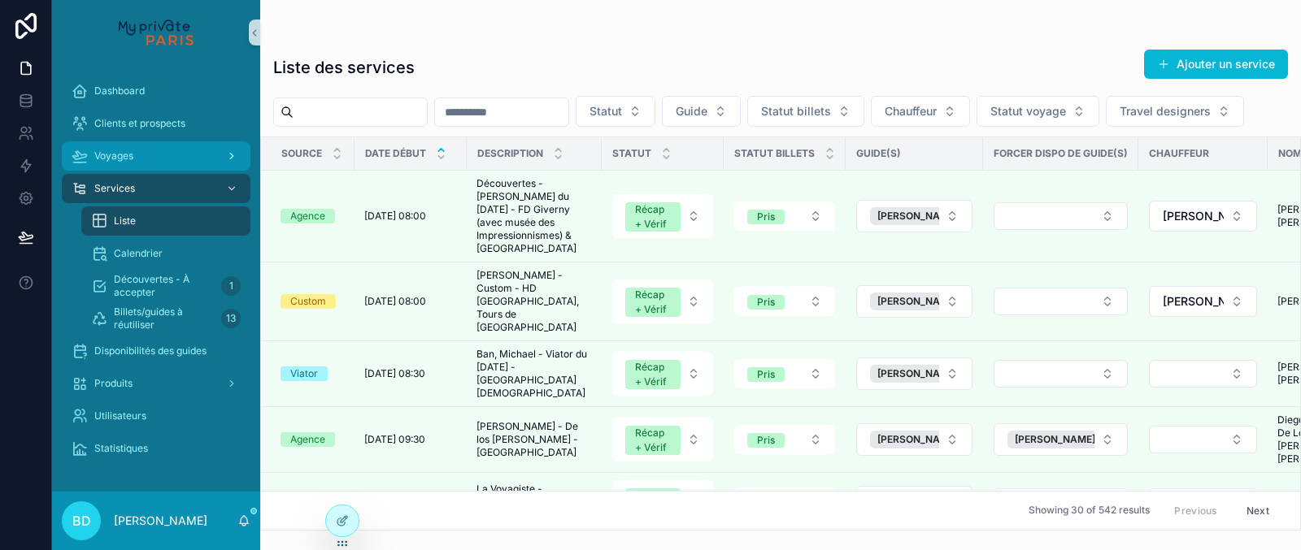
click at [155, 146] on div "Voyages" at bounding box center [156, 156] width 169 height 26
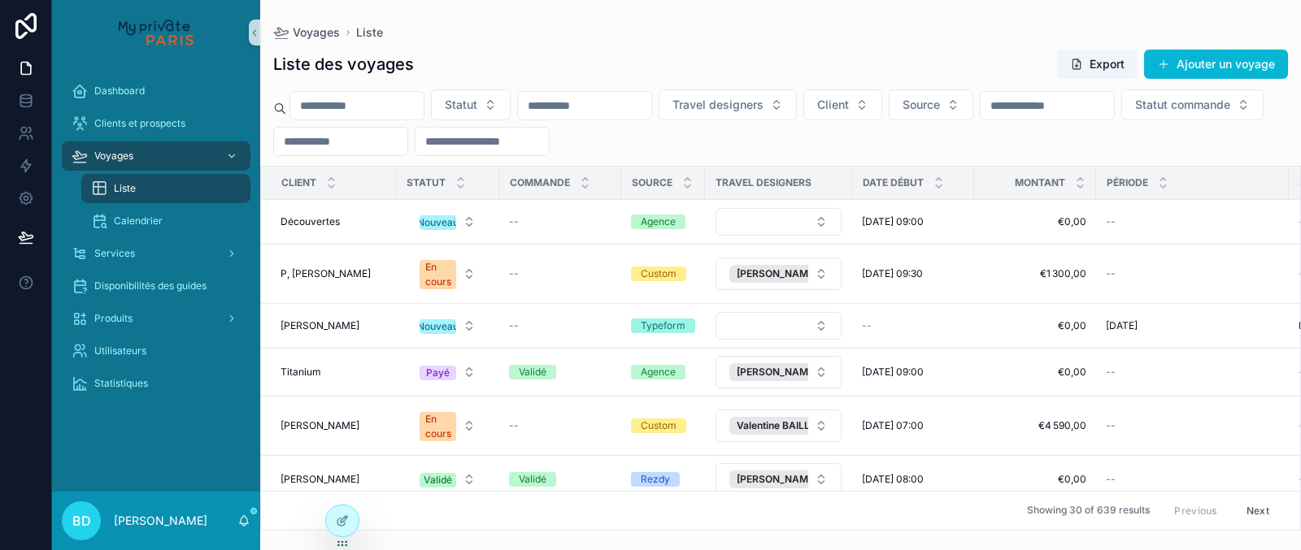
click at [407, 137] on input "scrollable content" at bounding box center [340, 141] width 133 height 23
click at [1135, 113] on span "Statut commande" at bounding box center [1182, 105] width 95 height 16
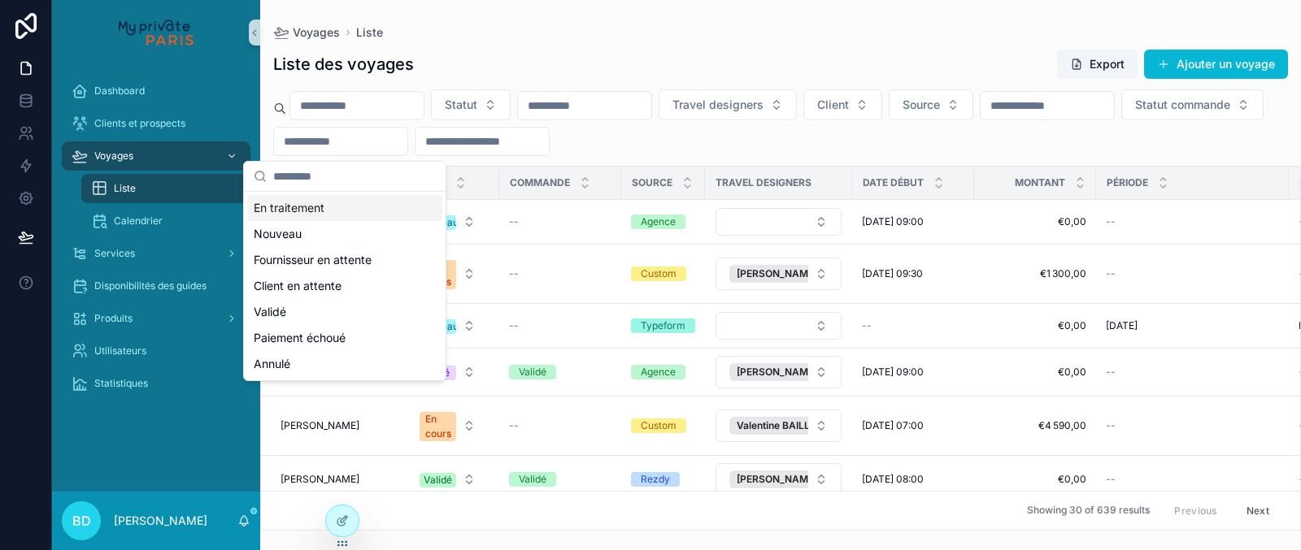
click at [516, 50] on div "Liste des voyages Export Ajouter un voyage" at bounding box center [780, 64] width 1014 height 31
